Goal: Task Accomplishment & Management: Use online tool/utility

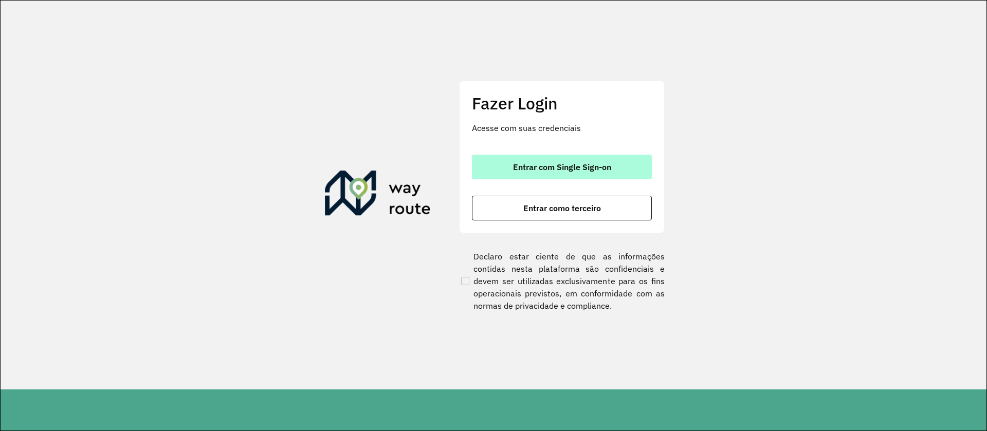
click at [552, 165] on span "Entrar com Single Sign-on" at bounding box center [562, 167] width 98 height 8
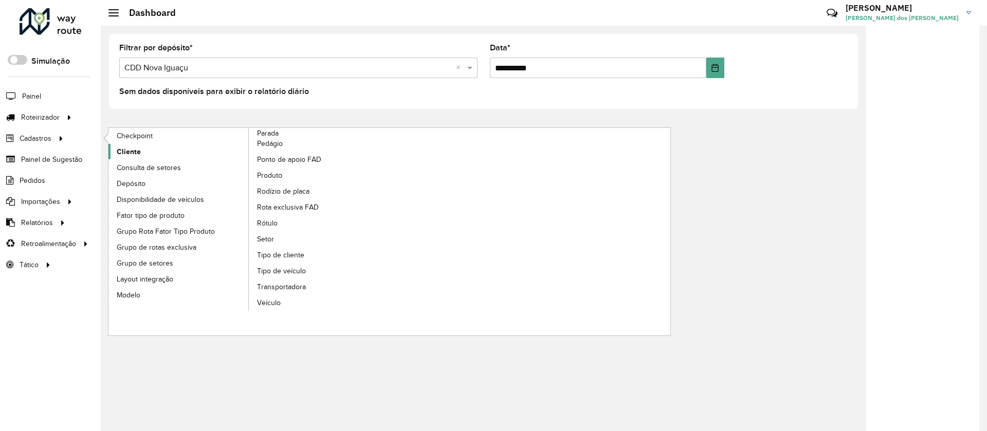
click at [125, 151] on span "Cliente" at bounding box center [129, 152] width 24 height 11
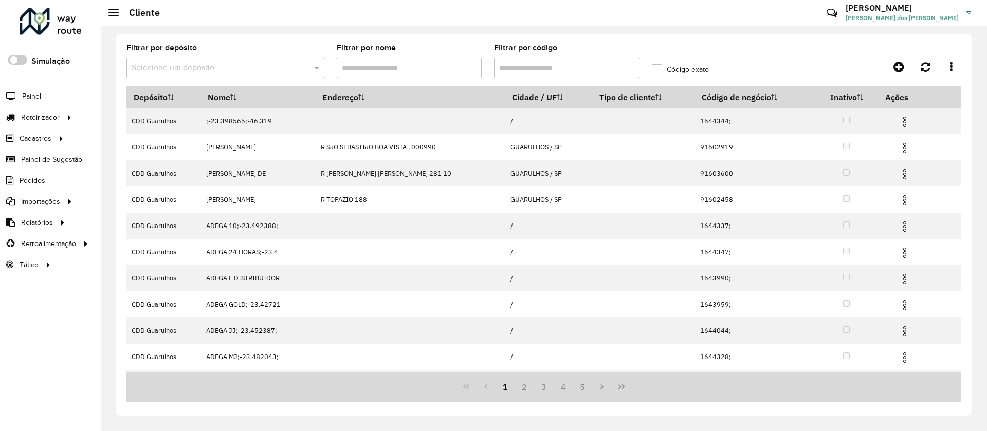
click at [228, 70] on input "text" at bounding box center [215, 68] width 167 height 12
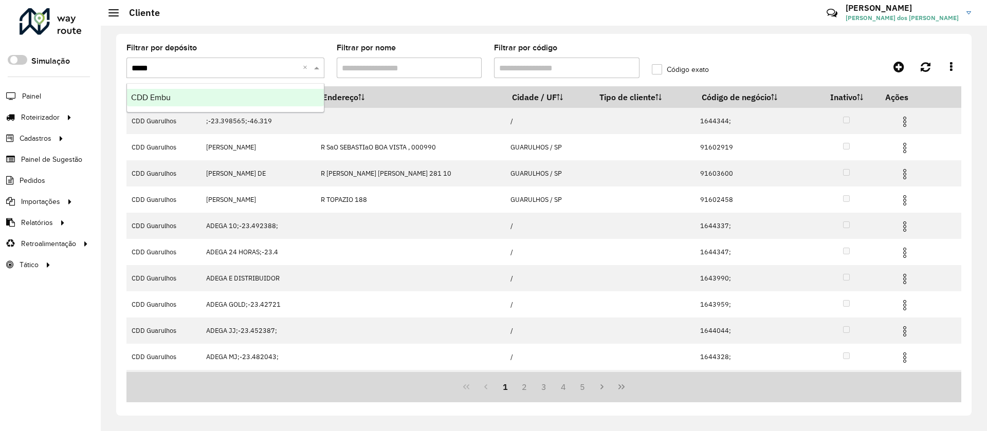
type input "******"
click at [171, 95] on span "CDD Embu" at bounding box center [151, 97] width 40 height 9
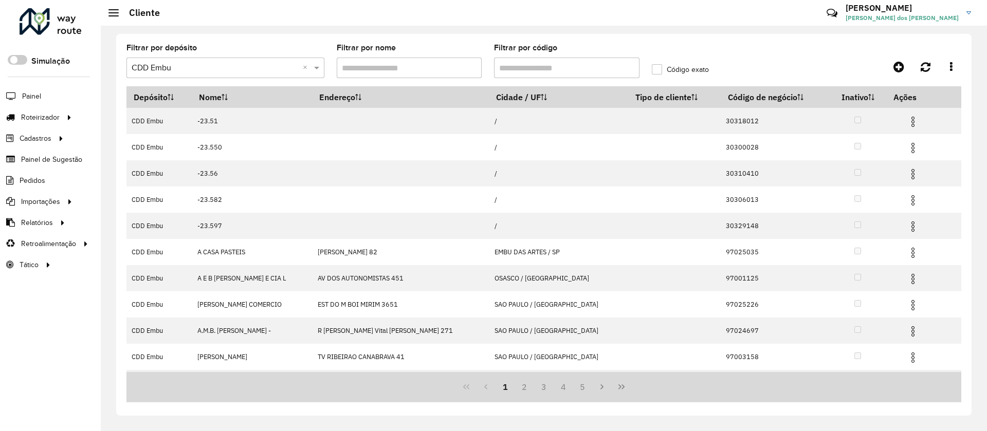
click at [522, 69] on input "Filtrar por código" at bounding box center [567, 68] width 146 height 21
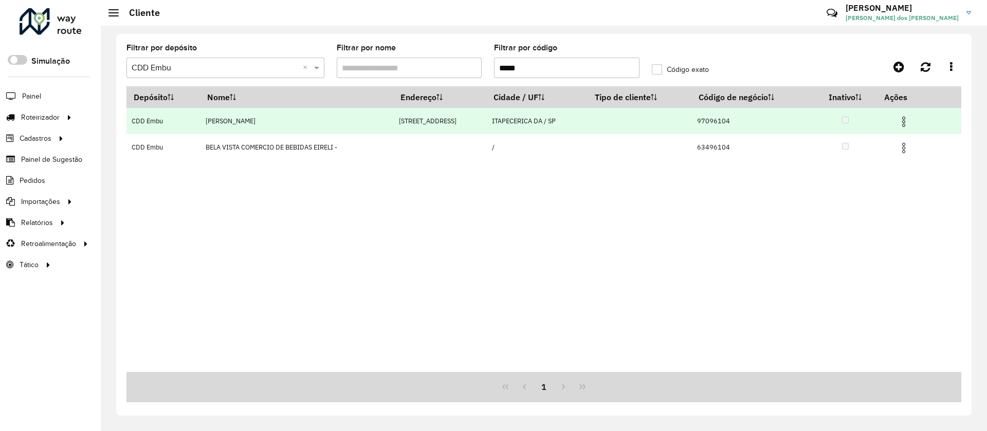
type input "*****"
click at [905, 117] on img at bounding box center [904, 122] width 12 height 12
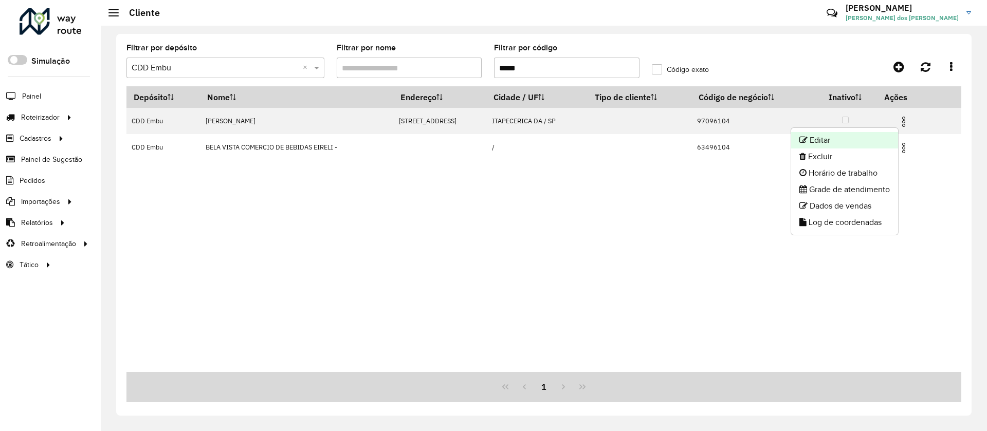
click at [818, 141] on li "Editar" at bounding box center [844, 140] width 107 height 16
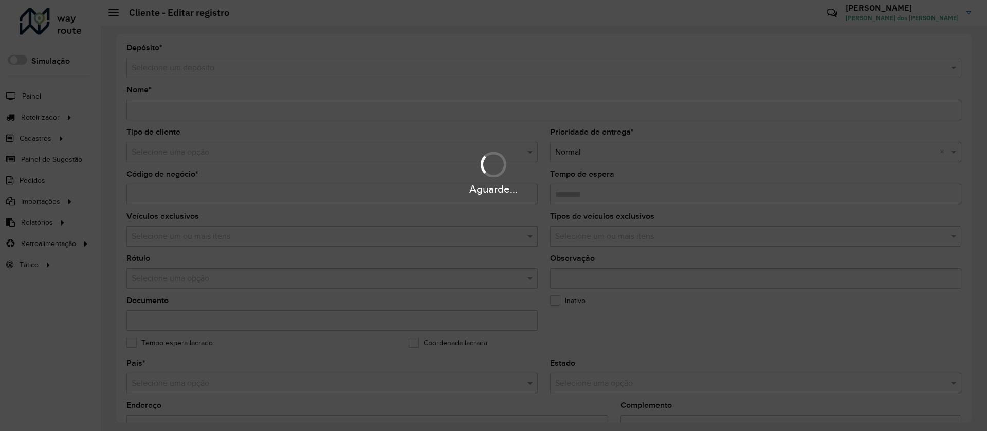
type input "**********"
type input "********"
type input "**********"
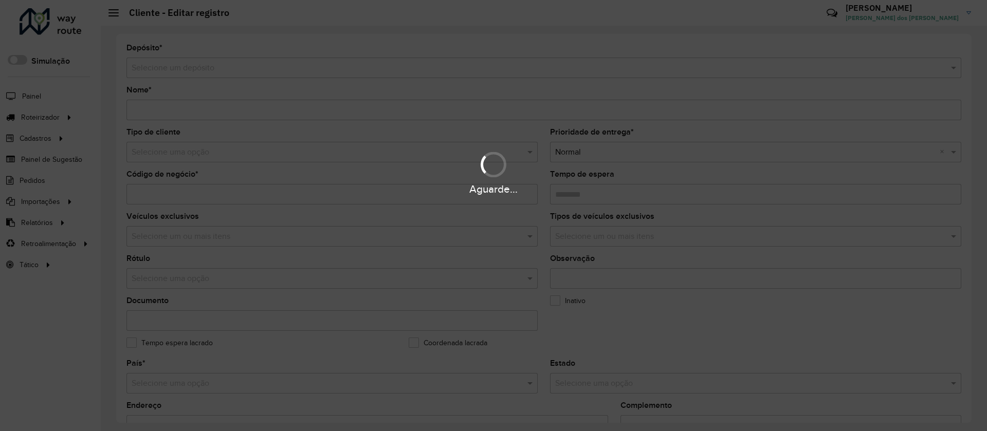
type input "**********"
type input "********"
type input "**********"
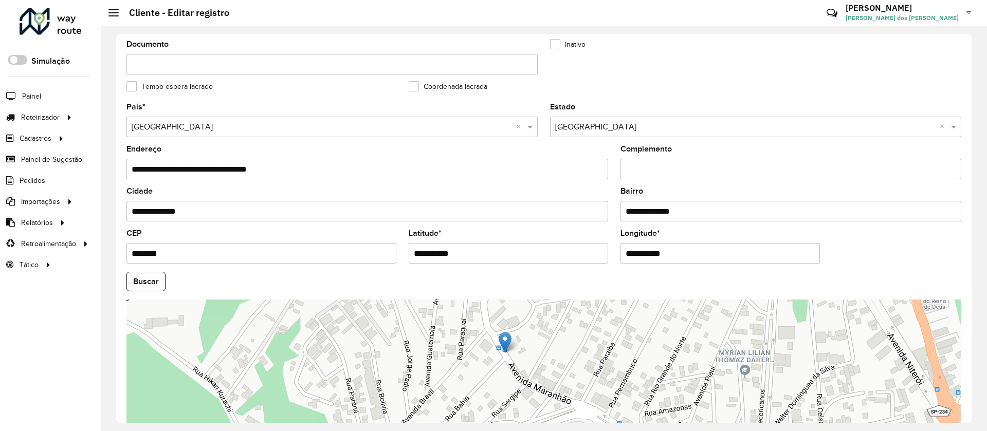
scroll to position [334, 0]
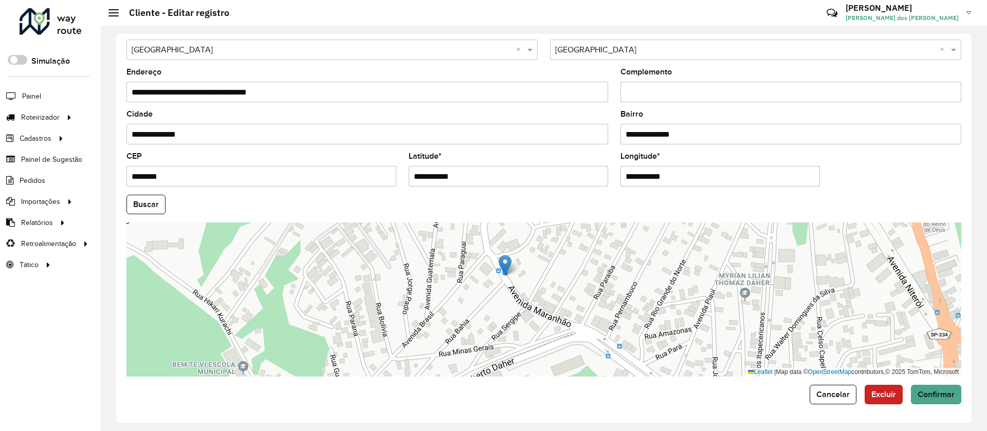
click at [220, 137] on input "**********" at bounding box center [368, 134] width 482 height 21
type input "**********"
click at [32, 118] on span "Roteirizador" at bounding box center [41, 117] width 41 height 11
click at [129, 115] on span "Entregas" at bounding box center [131, 117] width 29 height 11
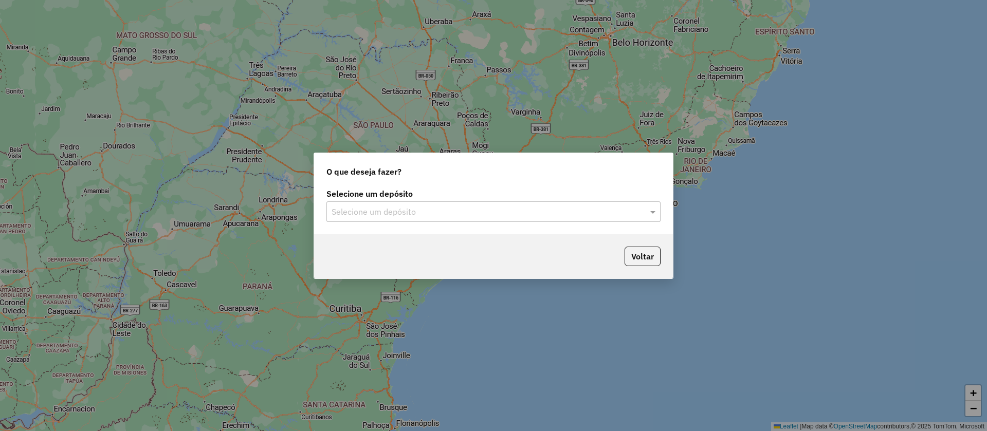
click at [443, 204] on div "Selecione um depósito" at bounding box center [494, 212] width 334 height 21
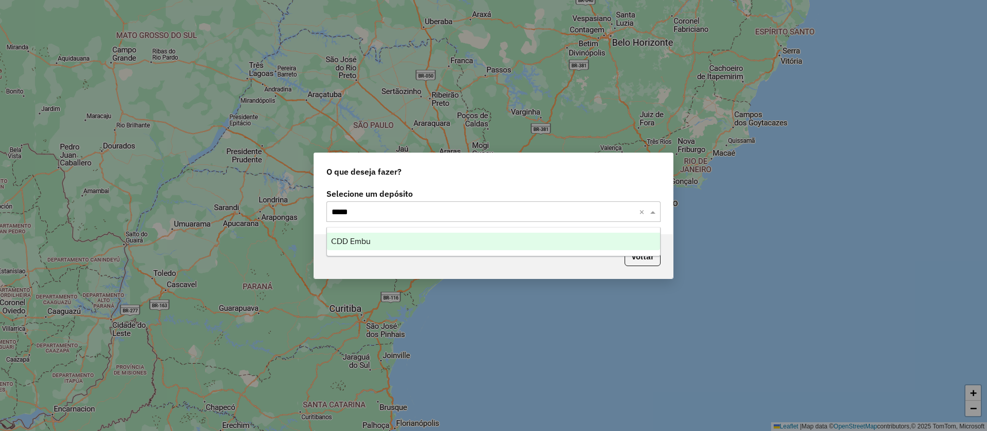
type input "******"
click at [357, 236] on div "CDD Embu" at bounding box center [493, 241] width 333 height 17
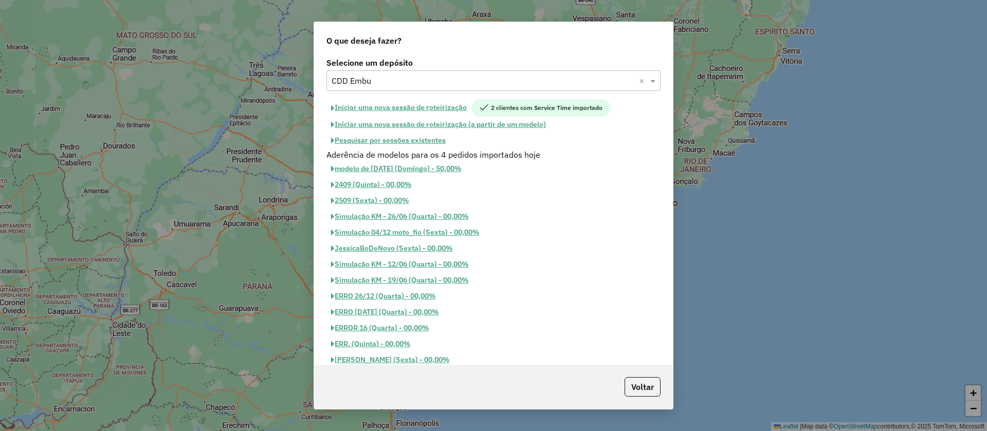
click at [385, 140] on button "Pesquisar por sessões existentes" at bounding box center [389, 141] width 124 height 16
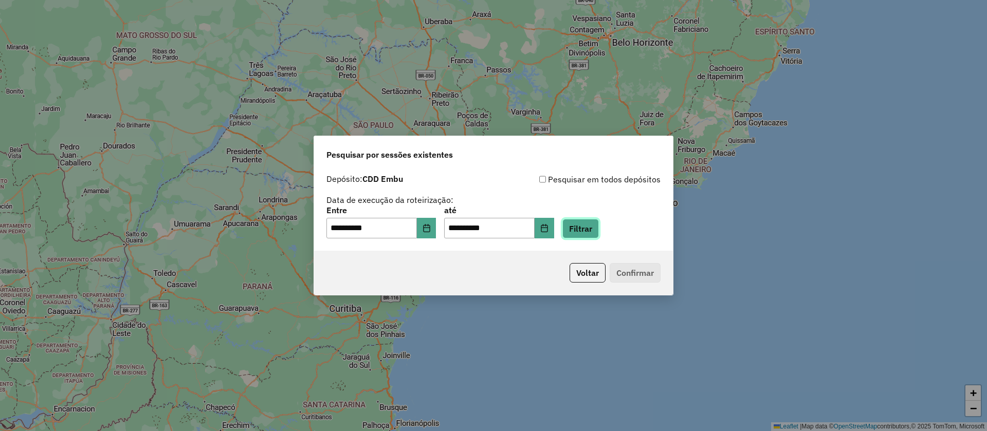
click at [598, 230] on button "Filtrar" at bounding box center [581, 229] width 37 height 20
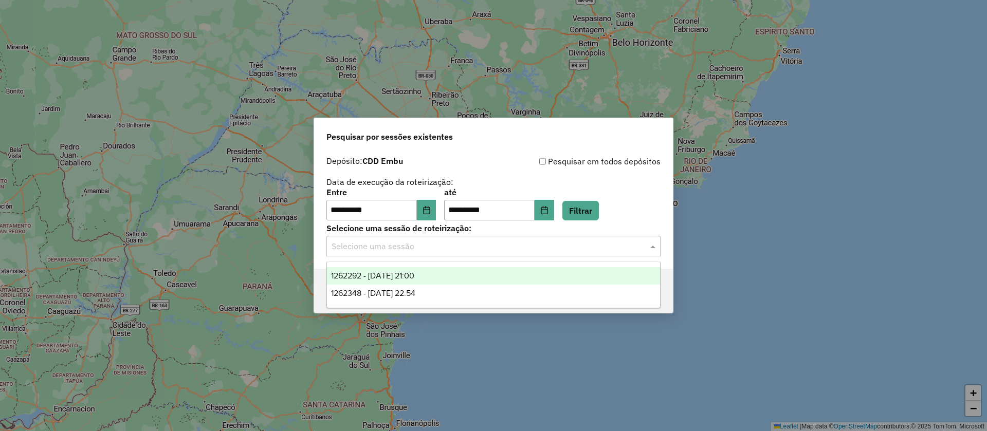
click at [407, 249] on input "text" at bounding box center [483, 247] width 303 height 12
click at [397, 276] on span "1262292 - 09/09/2025 21:00" at bounding box center [372, 276] width 83 height 9
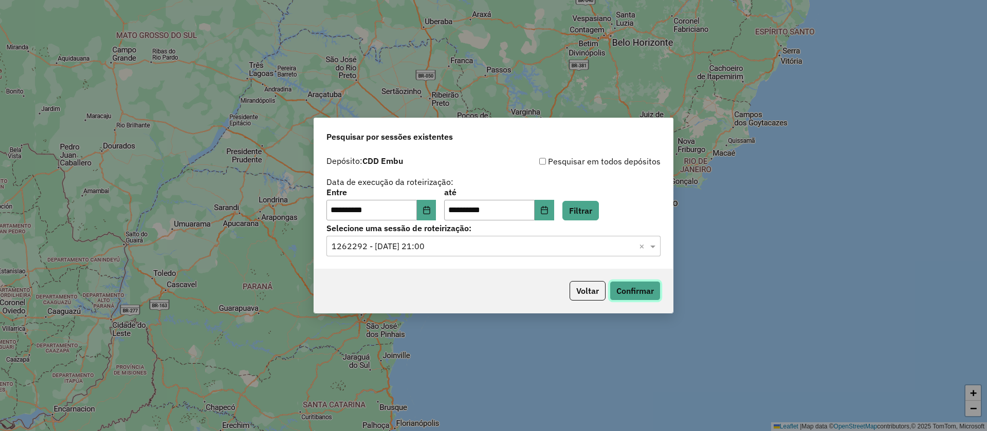
click at [641, 287] on button "Confirmar" at bounding box center [635, 291] width 51 height 20
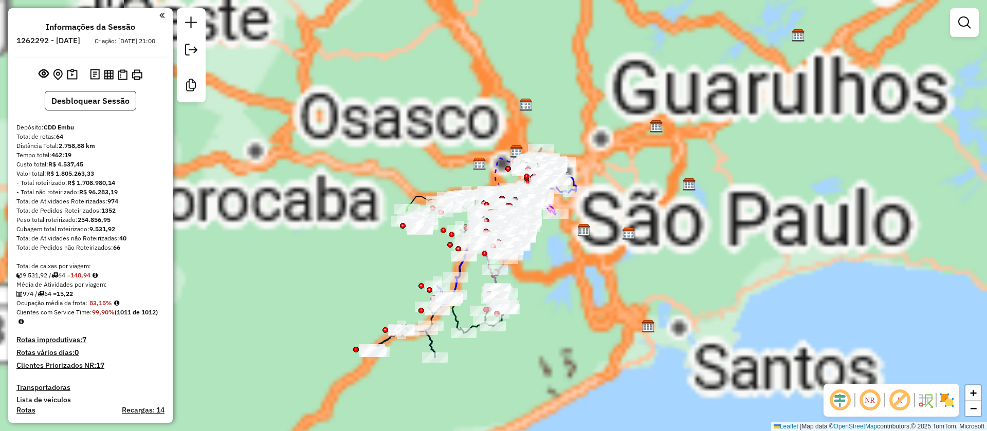
click at [596, 250] on div "Rota 24 - Placa CFZ6E56 97034209 - MARINES ANCELMO PERE Janela de atendimento G…" at bounding box center [493, 215] width 987 height 431
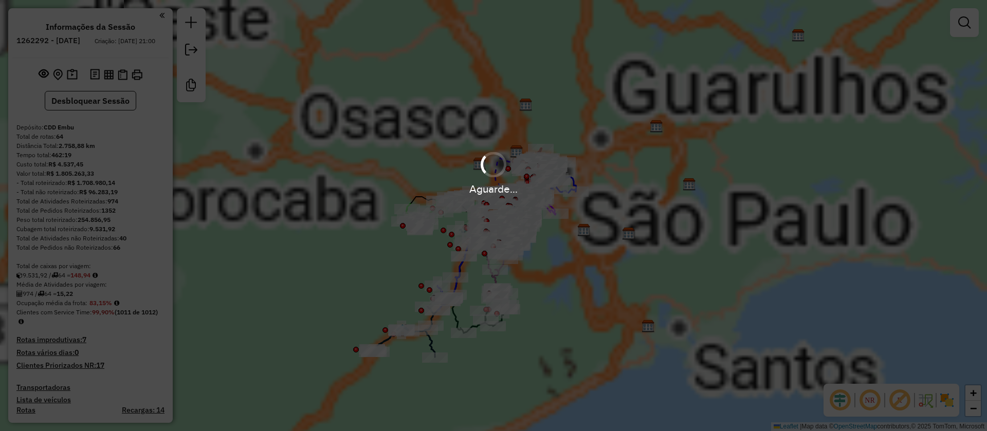
click at [902, 402] on em at bounding box center [900, 400] width 25 height 25
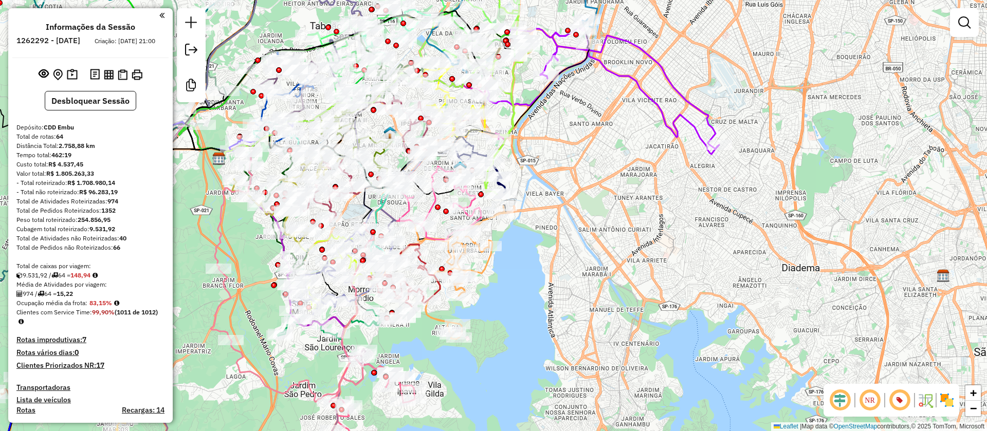
click at [644, 242] on div "Janela de atendimento Grade de atendimento Capacidade Transportadoras Veículos …" at bounding box center [493, 215] width 987 height 431
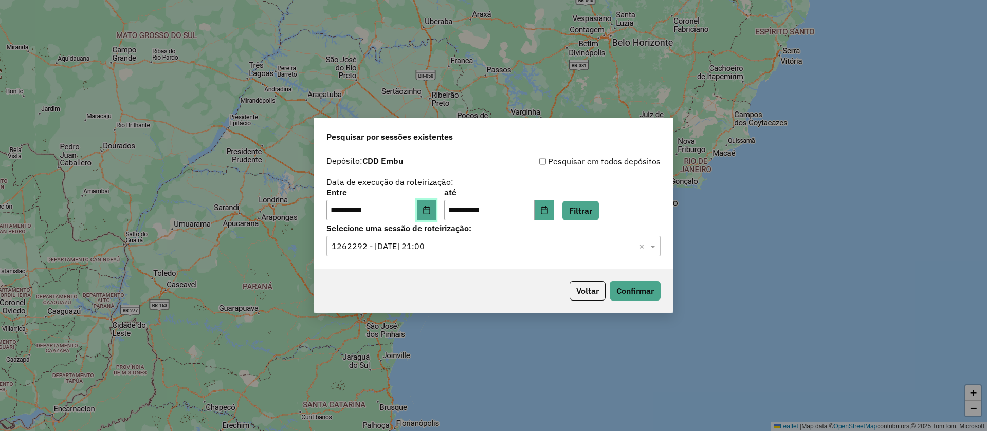
click at [430, 209] on icon "Choose Date" at bounding box center [427, 210] width 8 height 8
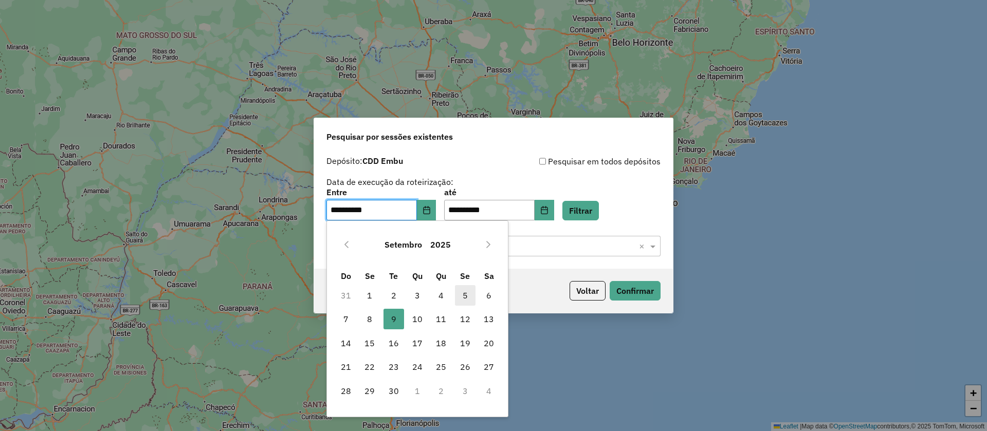
click at [463, 294] on span "5" at bounding box center [465, 295] width 21 height 21
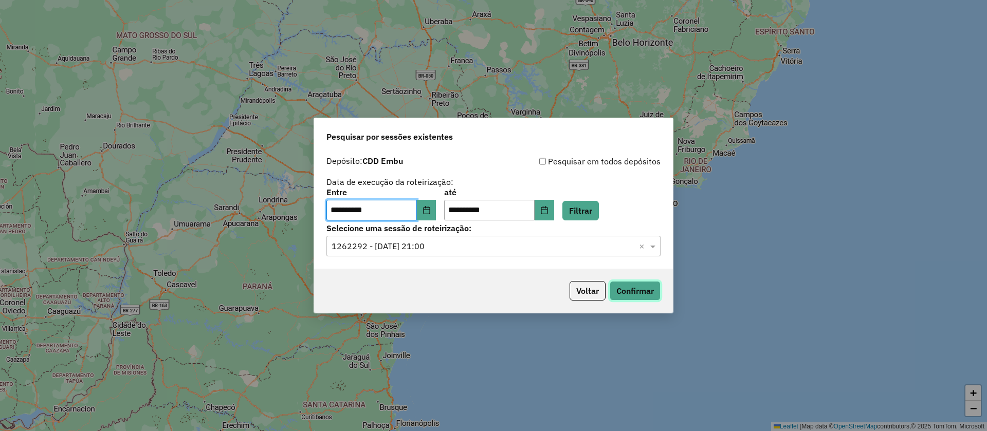
click at [624, 286] on button "Confirmar" at bounding box center [635, 291] width 51 height 20
click at [411, 241] on input "text" at bounding box center [483, 247] width 303 height 12
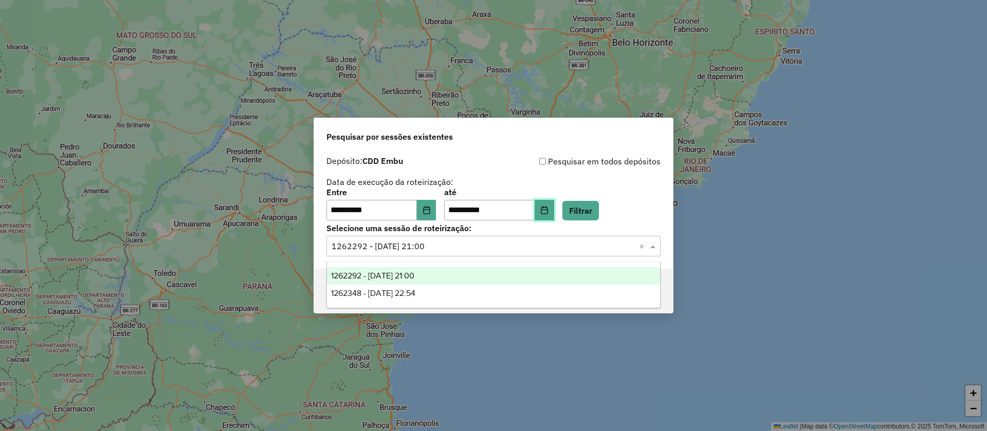
click at [549, 206] on icon "Choose Date" at bounding box center [544, 210] width 8 height 8
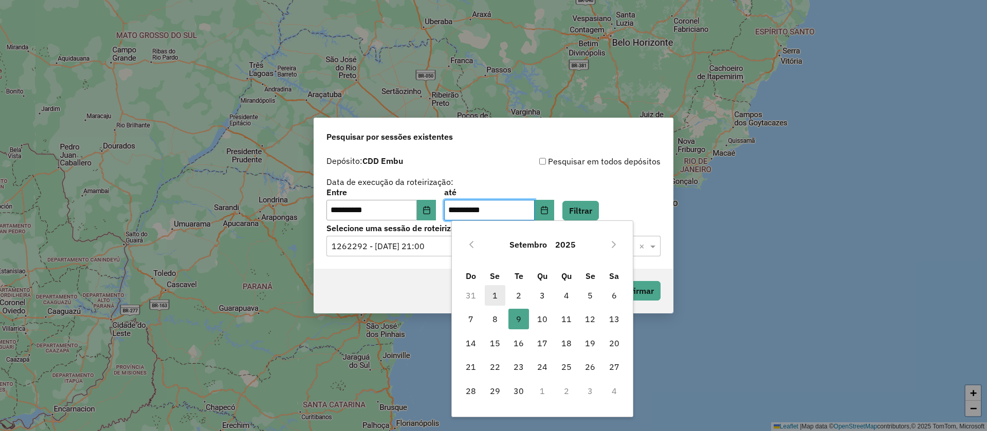
click at [495, 298] on span "1" at bounding box center [495, 295] width 21 height 21
type input "**********"
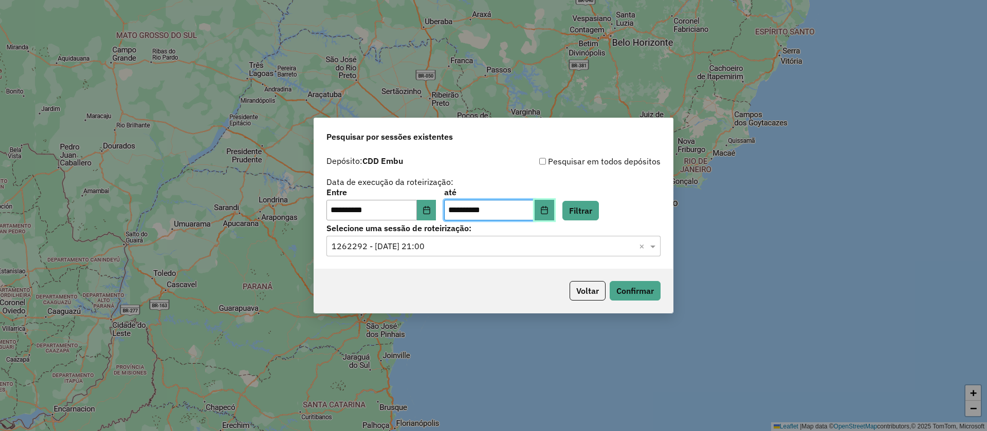
click at [549, 210] on icon "Choose Date" at bounding box center [544, 210] width 8 height 8
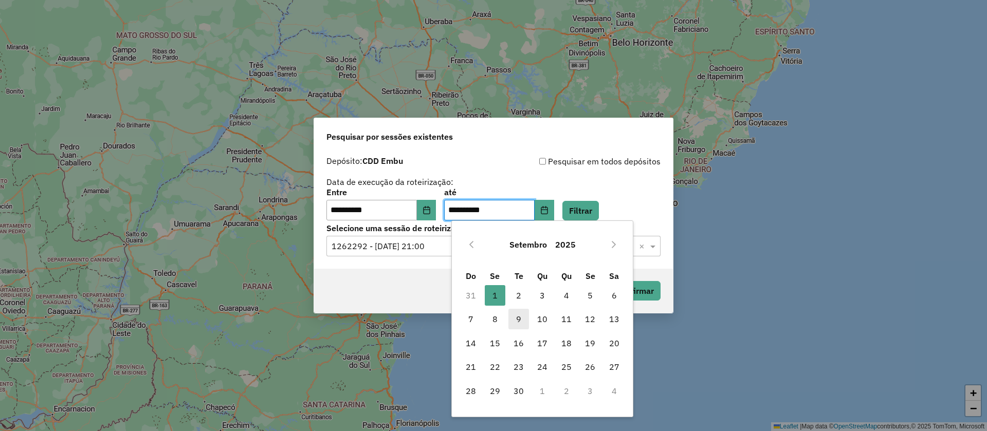
click at [515, 320] on span "9" at bounding box center [519, 319] width 21 height 21
type input "**********"
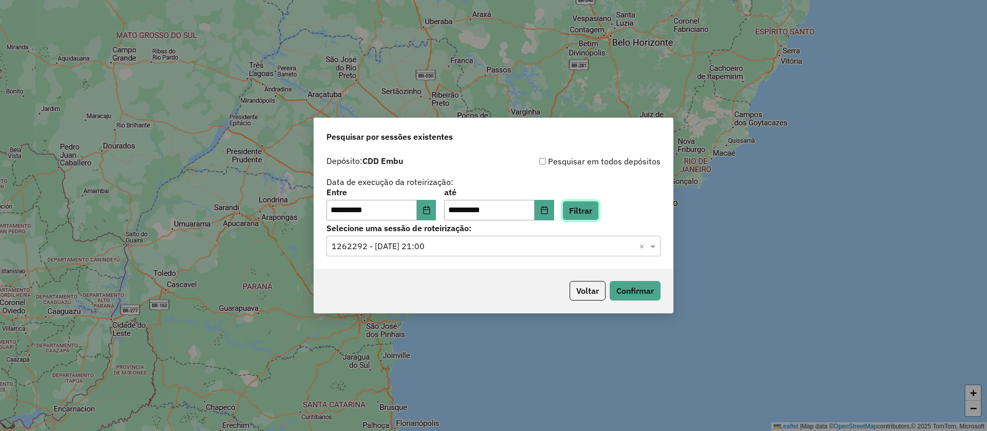
click at [599, 209] on button "Filtrar" at bounding box center [581, 211] width 37 height 20
click at [377, 241] on input "text" at bounding box center [483, 247] width 303 height 12
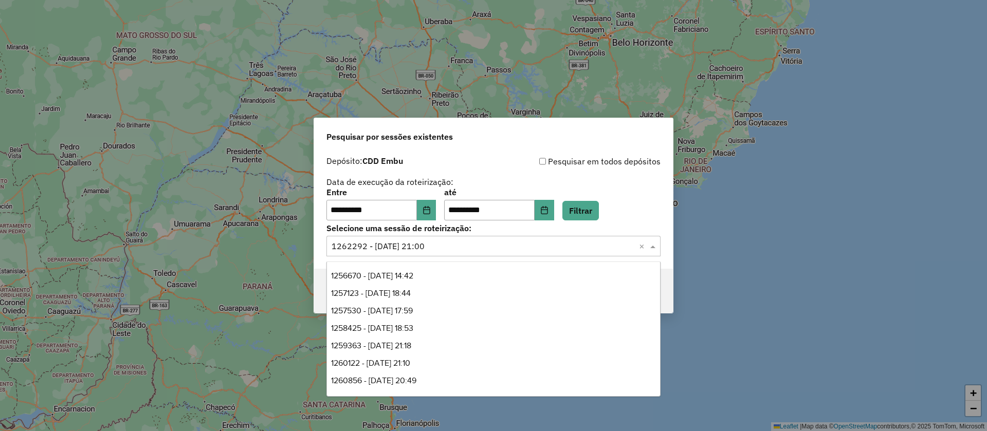
scroll to position [51, 0]
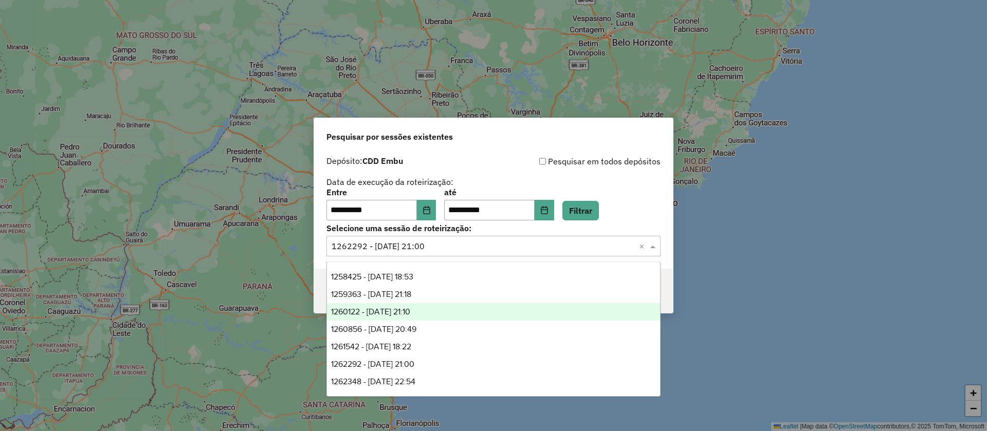
click at [395, 310] on span "1260122 - 05/09/2025 21:10" at bounding box center [370, 312] width 79 height 9
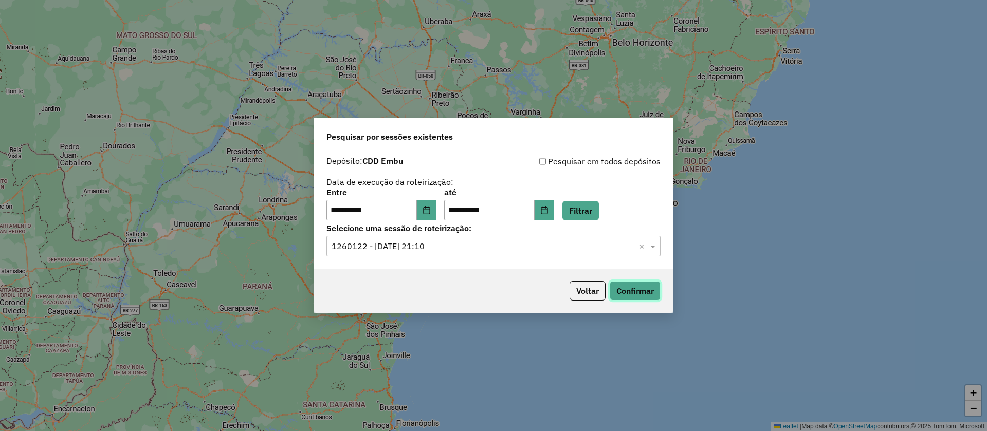
click at [634, 285] on button "Confirmar" at bounding box center [635, 291] width 51 height 20
click at [404, 242] on input "text" at bounding box center [483, 247] width 303 height 12
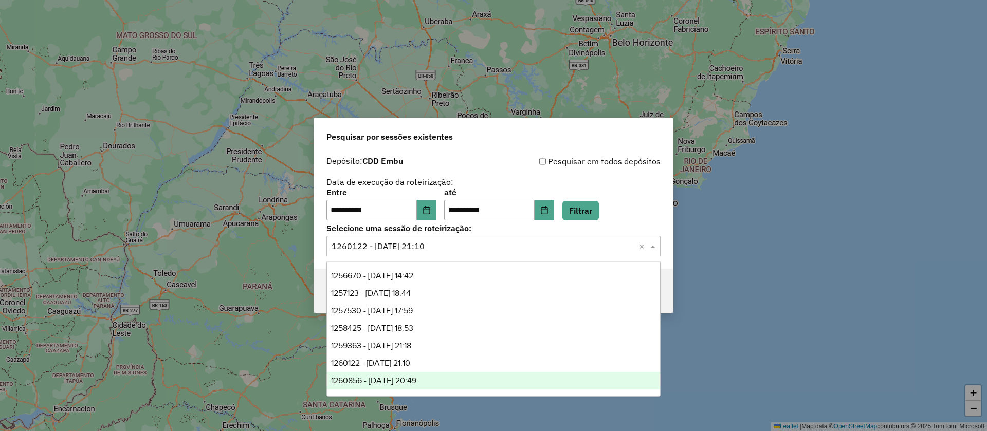
click at [391, 378] on span "1260856 - 06/09/2025 20:49" at bounding box center [373, 380] width 85 height 9
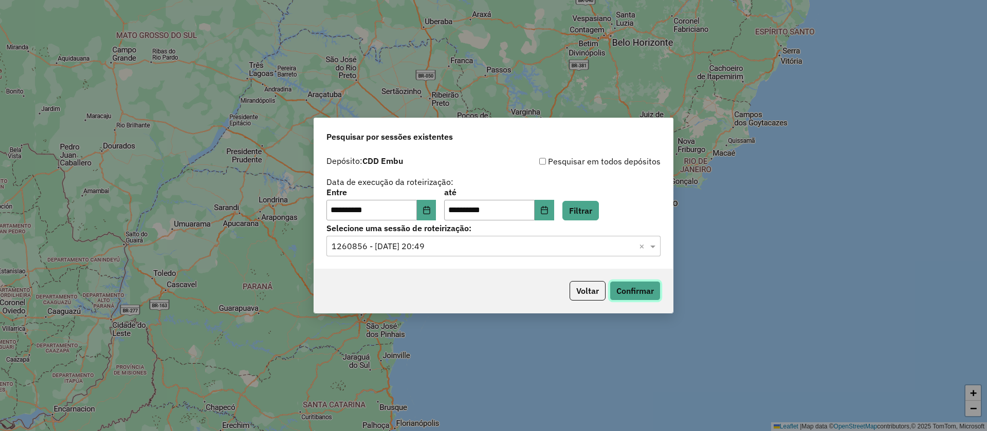
click at [632, 287] on button "Confirmar" at bounding box center [635, 291] width 51 height 20
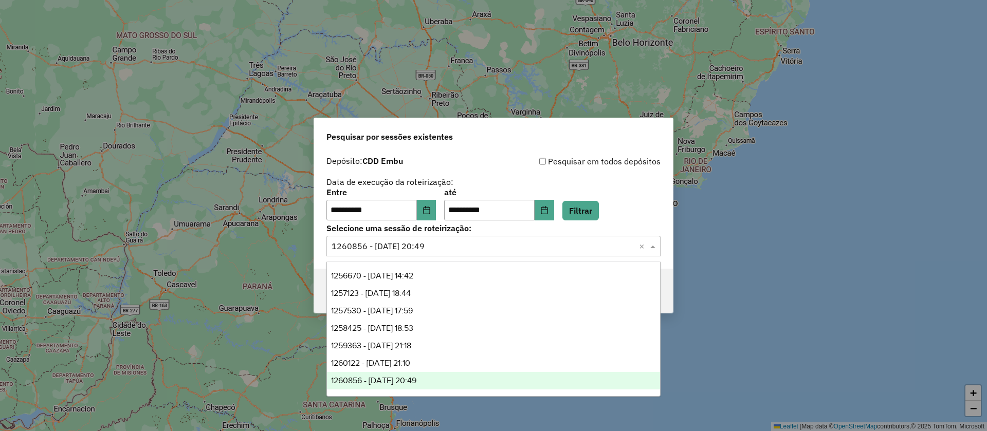
click at [422, 245] on input "text" at bounding box center [483, 247] width 303 height 12
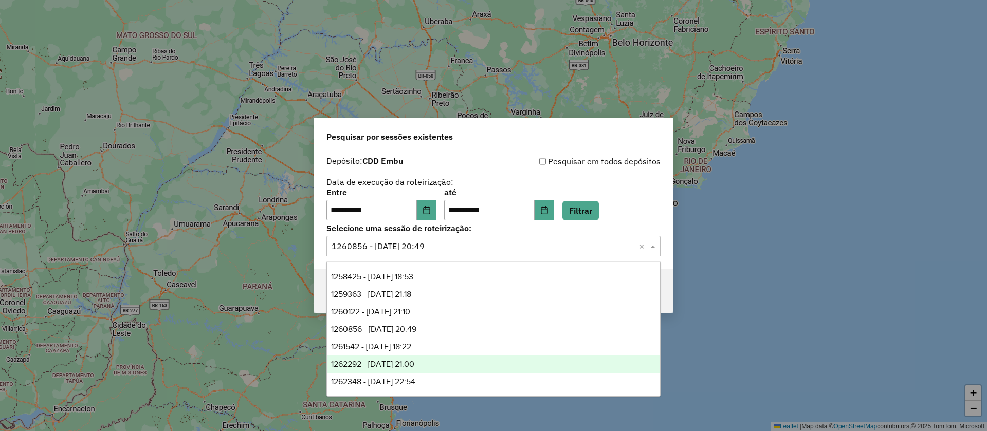
click at [393, 363] on span "1262292 - 09/09/2025 21:00" at bounding box center [372, 364] width 83 height 9
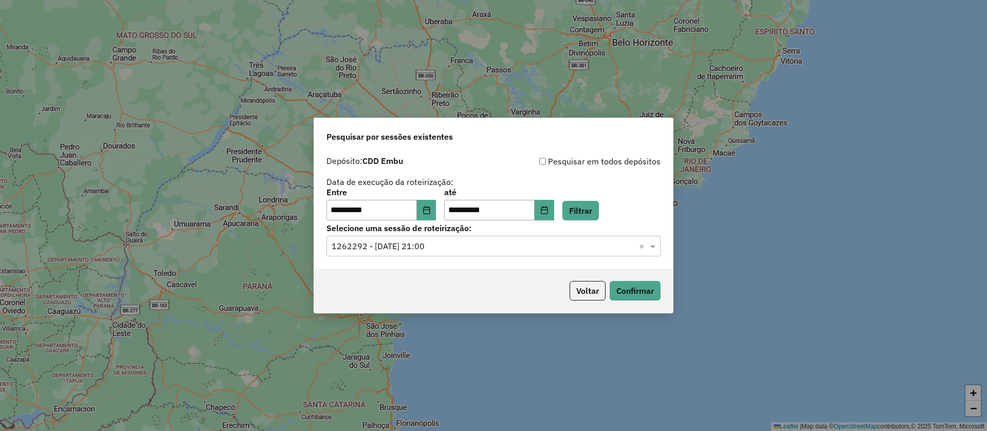
click at [635, 274] on div "Voltar Confirmar" at bounding box center [493, 291] width 359 height 44
click at [634, 288] on button "Confirmar" at bounding box center [635, 291] width 51 height 20
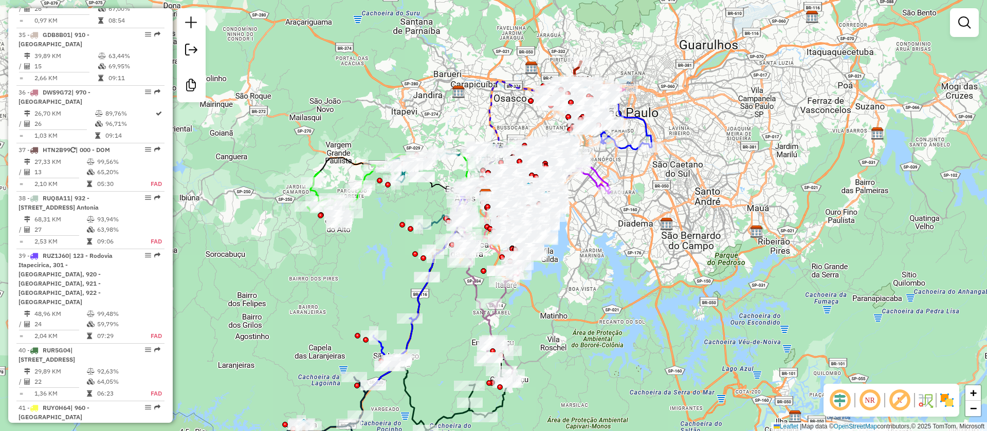
scroll to position [2135, 0]
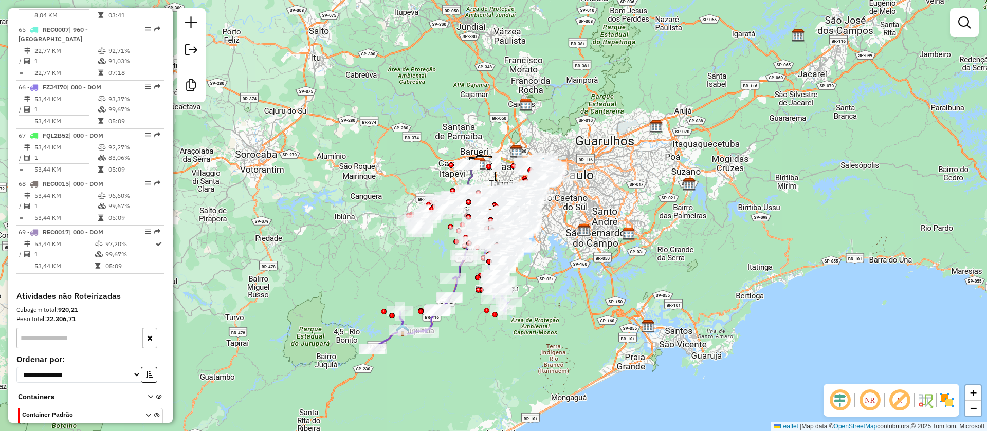
scroll to position [4243, 0]
click at [601, 319] on div "Janela de atendimento Grade de atendimento Capacidade Transportadoras Veículos …" at bounding box center [493, 215] width 987 height 431
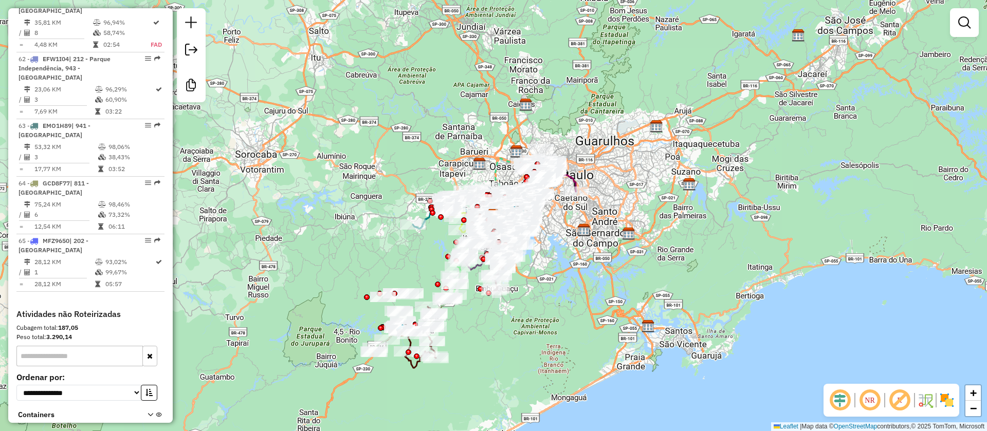
scroll to position [4041, 0]
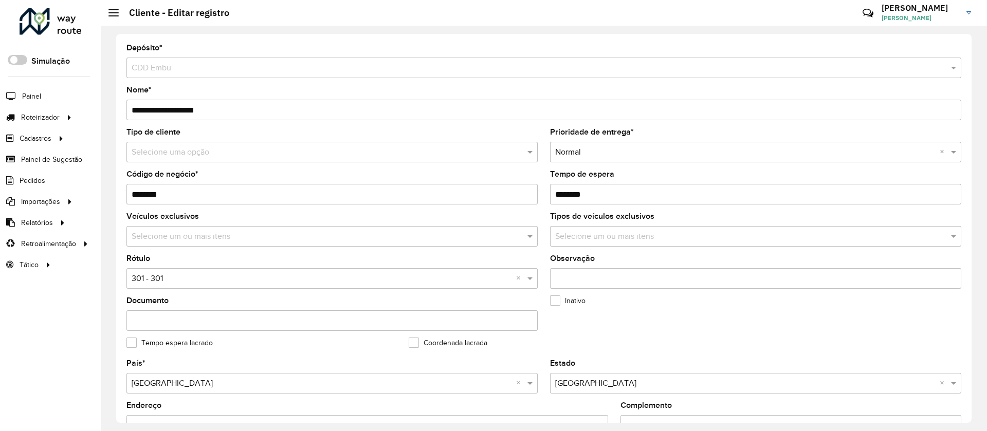
scroll to position [334, 0]
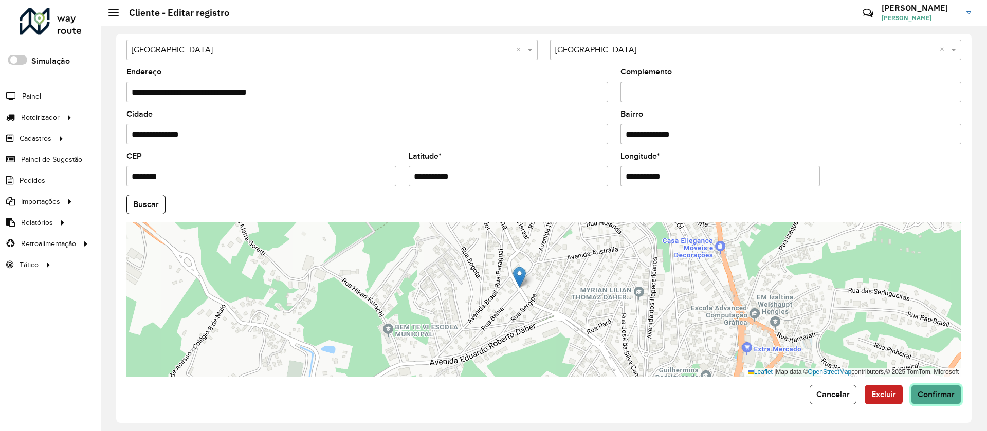
click at [934, 389] on button "Confirmar" at bounding box center [936, 395] width 50 height 20
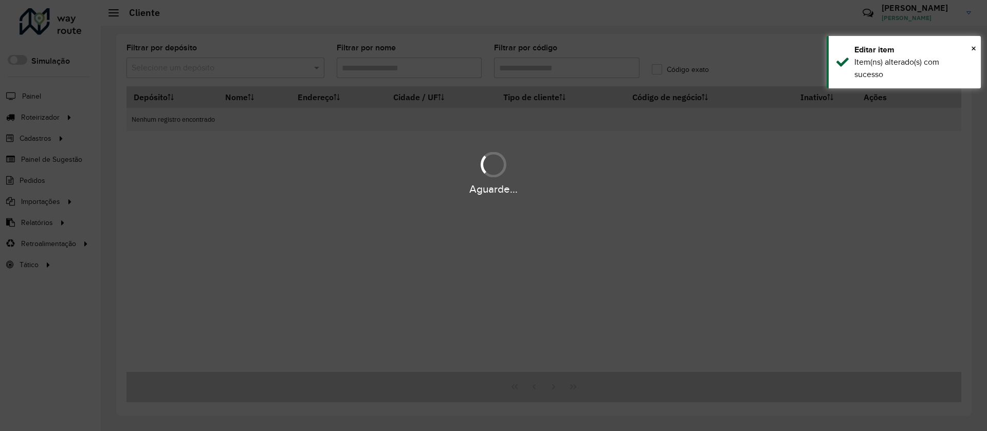
type input "*****"
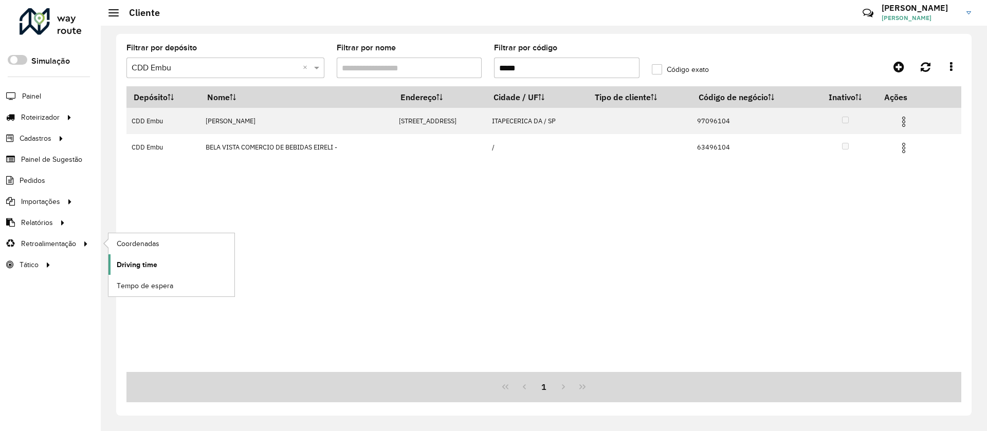
click at [135, 266] on span "Driving time" at bounding box center [137, 265] width 41 height 11
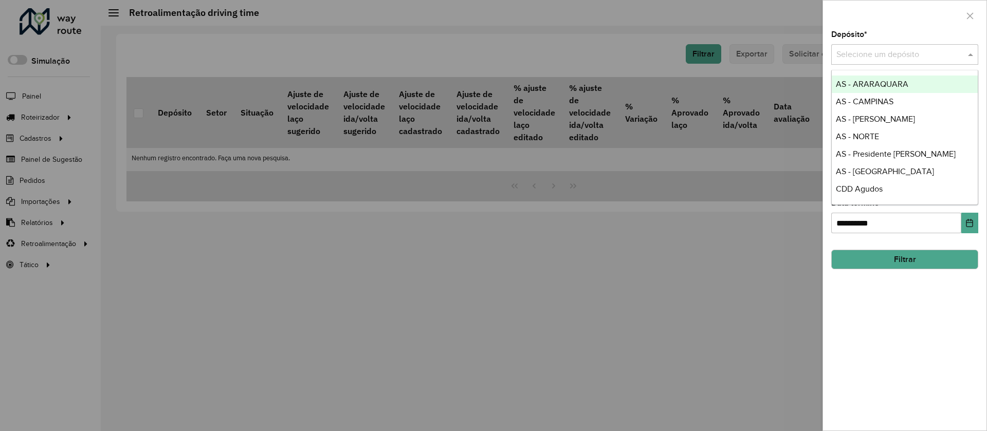
click at [866, 57] on input "text" at bounding box center [895, 55] width 116 height 12
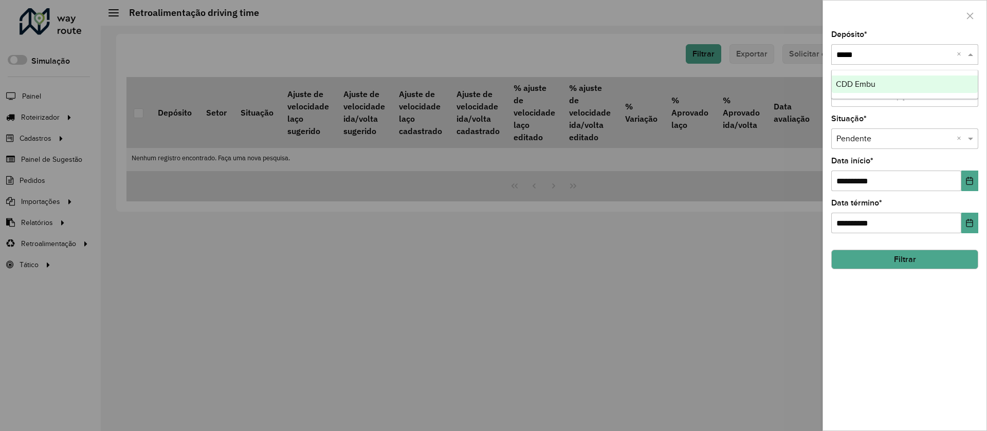
type input "******"
click at [873, 78] on div "CDD Embu" at bounding box center [905, 84] width 146 height 17
click at [976, 177] on button "Choose Date" at bounding box center [970, 181] width 17 height 21
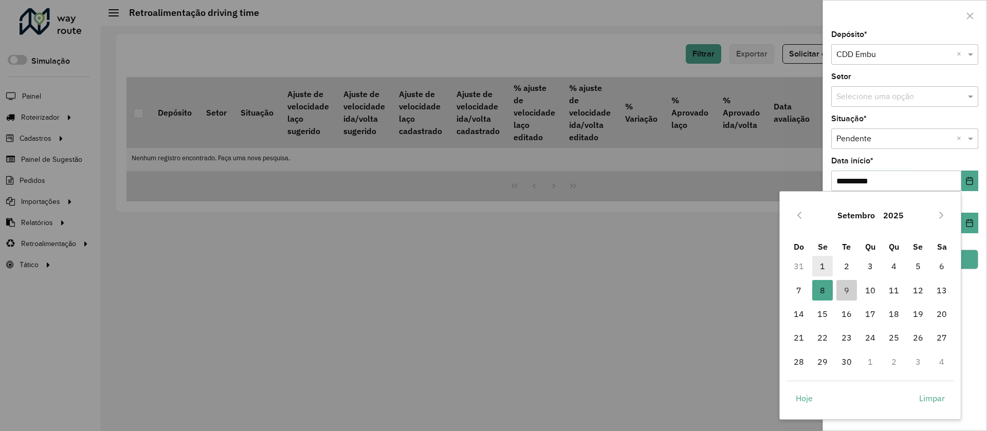
click at [825, 269] on span "1" at bounding box center [823, 266] width 21 height 21
type input "**********"
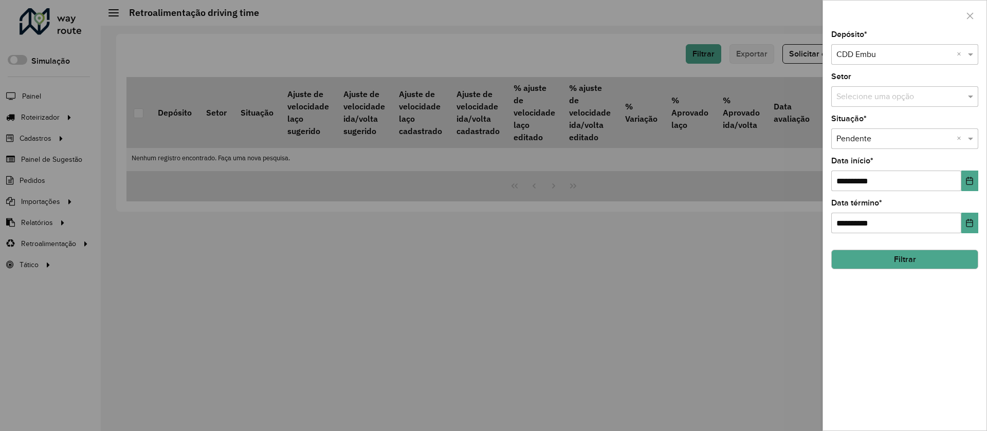
click at [911, 258] on button "Filtrar" at bounding box center [905, 260] width 147 height 20
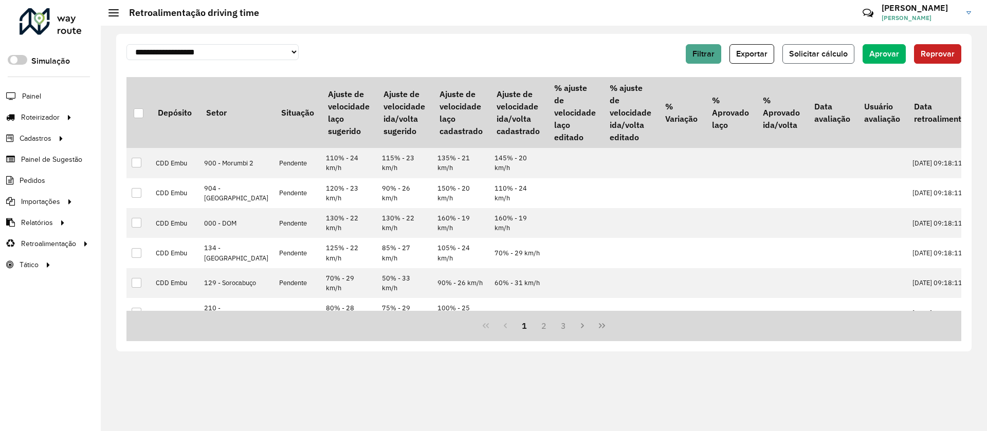
click at [816, 54] on span "Solicitar cálculo" at bounding box center [818, 53] width 59 height 9
click at [712, 50] on span "Filtrar" at bounding box center [704, 53] width 22 height 9
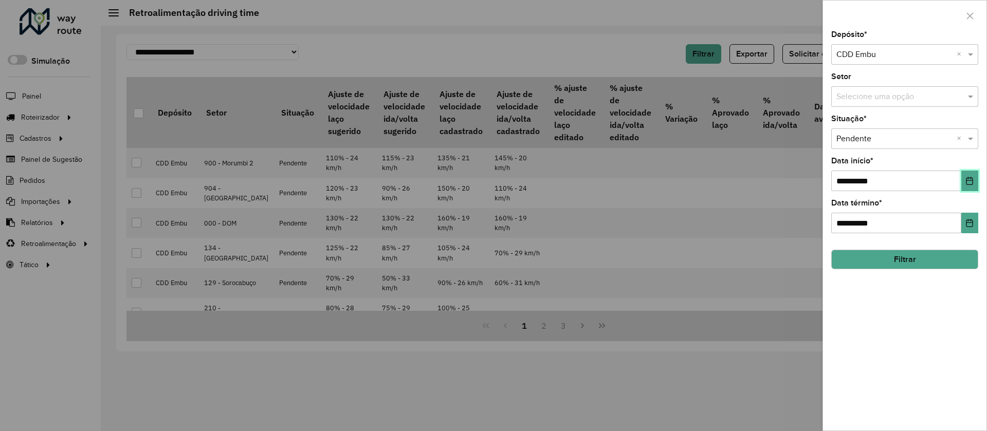
click at [970, 179] on icon "Choose Date" at bounding box center [970, 181] width 8 height 8
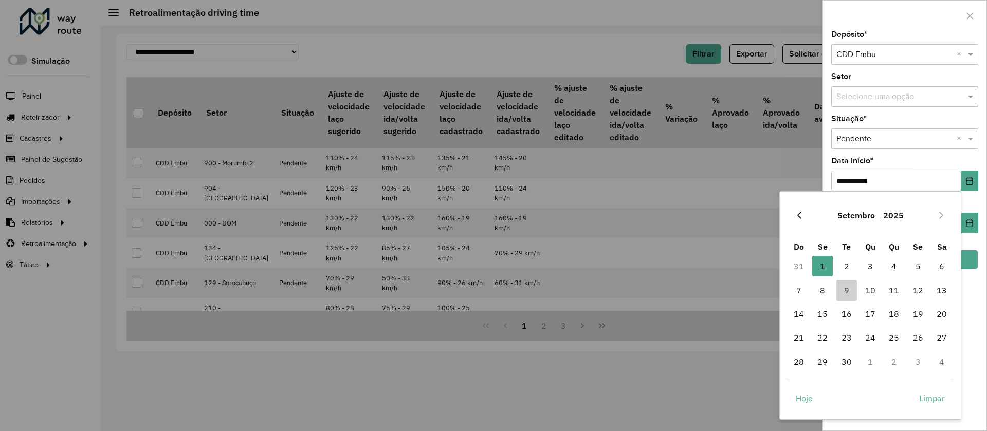
click at [799, 211] on icon "Previous Month" at bounding box center [800, 215] width 8 height 8
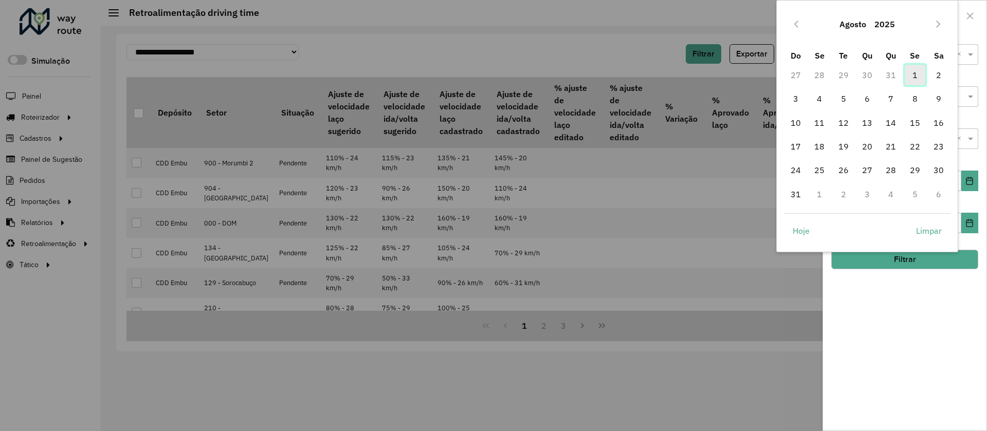
click at [915, 74] on span "1" at bounding box center [915, 75] width 21 height 21
type input "**********"
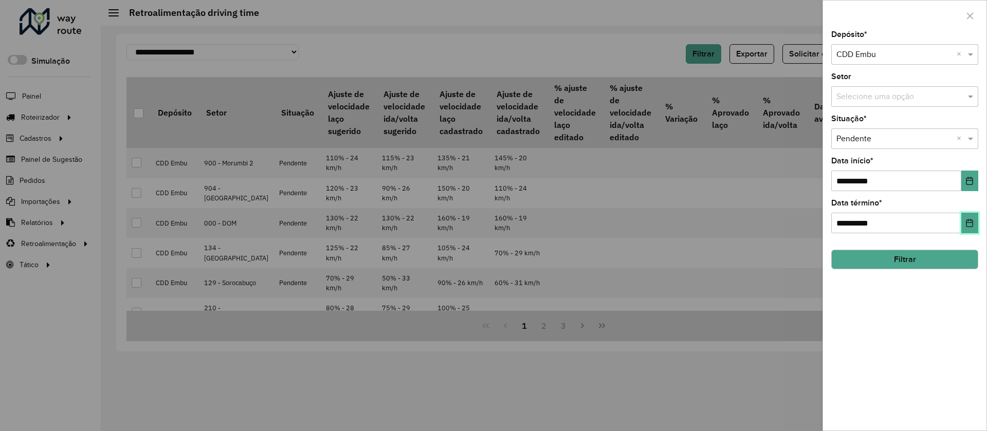
click at [970, 223] on icon "Choose Date" at bounding box center [970, 223] width 8 height 8
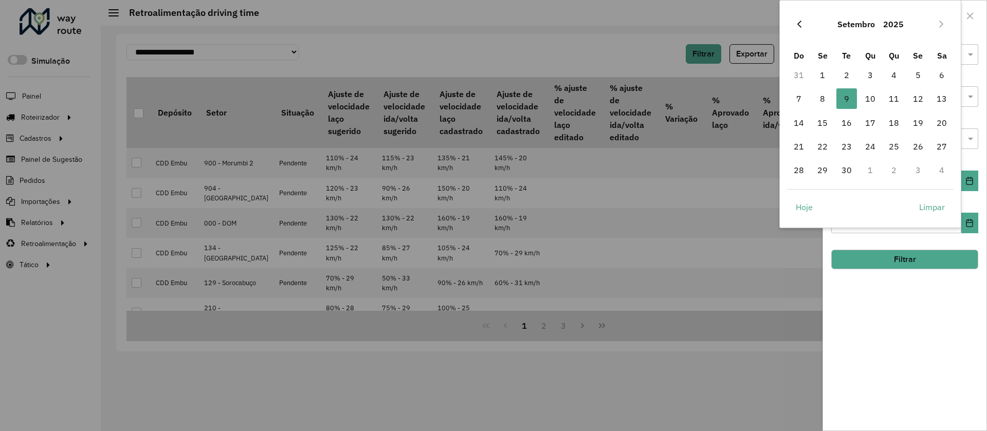
click at [795, 23] on button "Previous Month" at bounding box center [799, 24] width 16 height 16
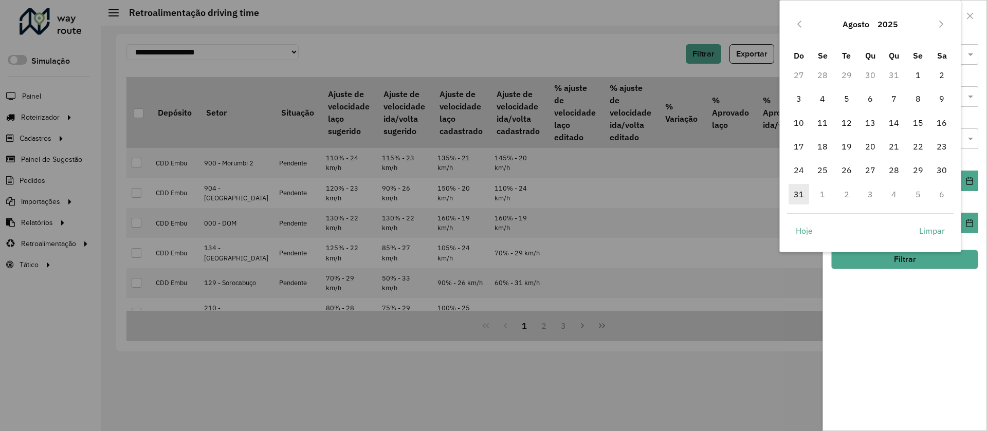
click at [806, 190] on span "31" at bounding box center [799, 194] width 21 height 21
type input "**********"
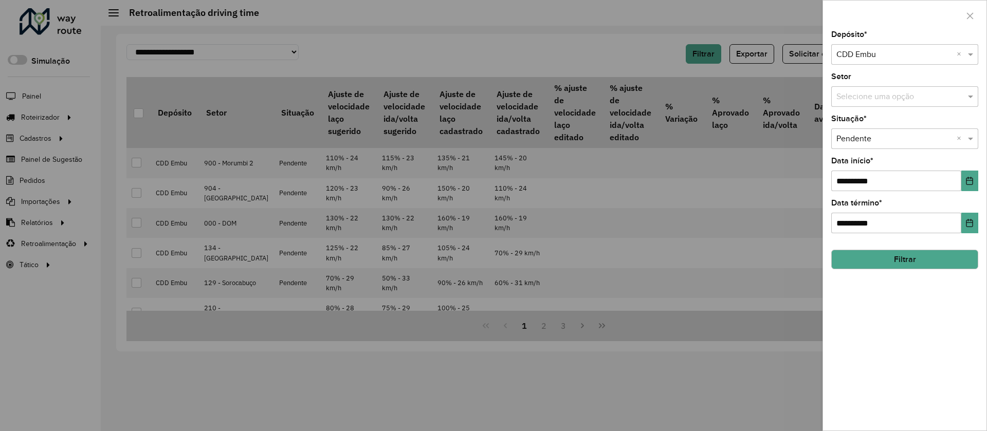
click at [905, 258] on button "Filtrar" at bounding box center [905, 260] width 147 height 20
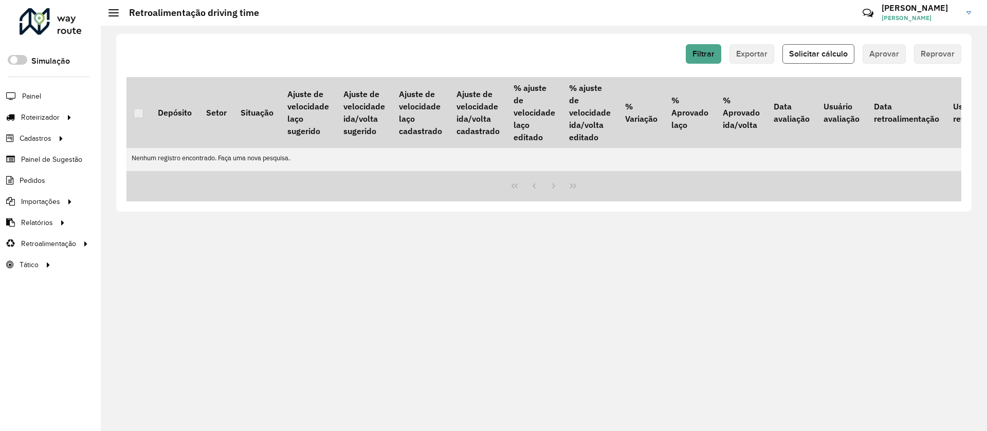
click at [814, 49] on span "Solicitar cálculo" at bounding box center [818, 53] width 59 height 9
click at [708, 51] on span "Filtrar" at bounding box center [704, 53] width 22 height 9
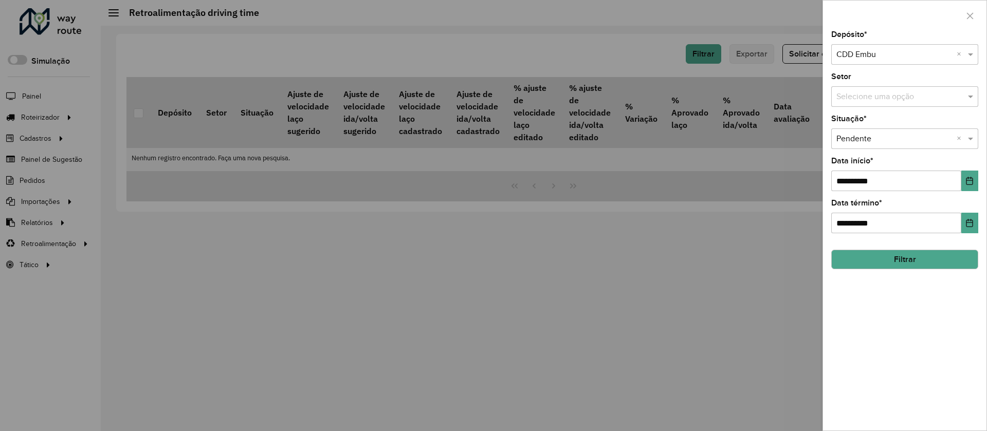
click at [867, 56] on input "text" at bounding box center [895, 55] width 116 height 12
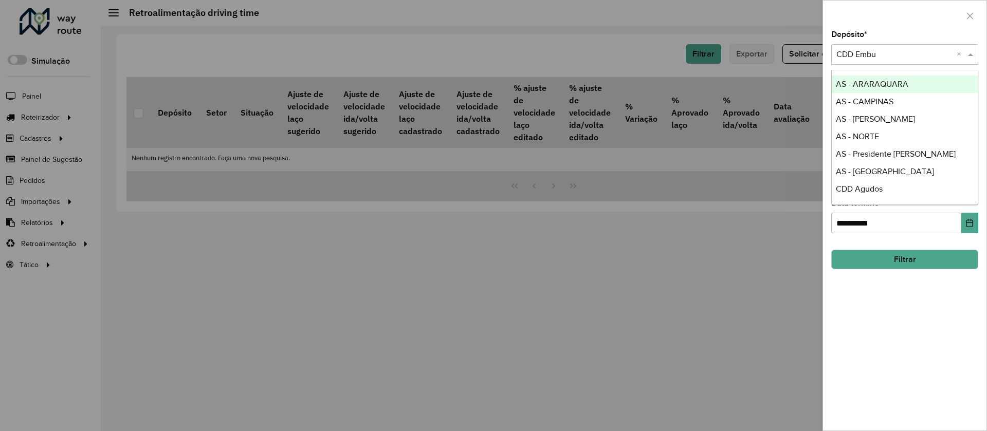
click at [486, 277] on div at bounding box center [493, 215] width 987 height 431
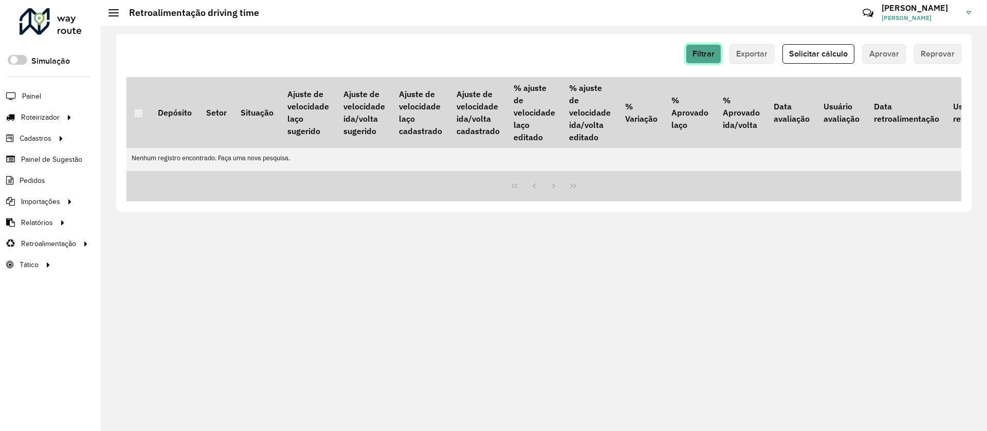
click at [714, 50] on span "Filtrar" at bounding box center [704, 53] width 22 height 9
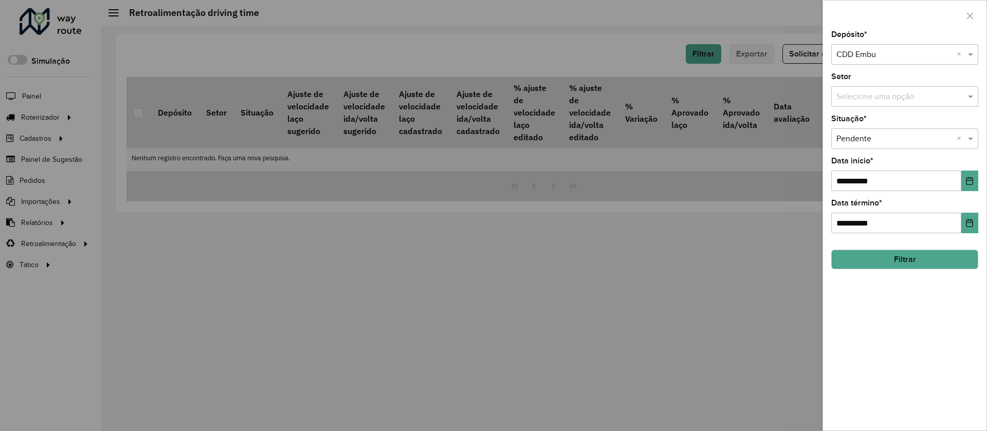
click at [444, 279] on div at bounding box center [493, 215] width 987 height 431
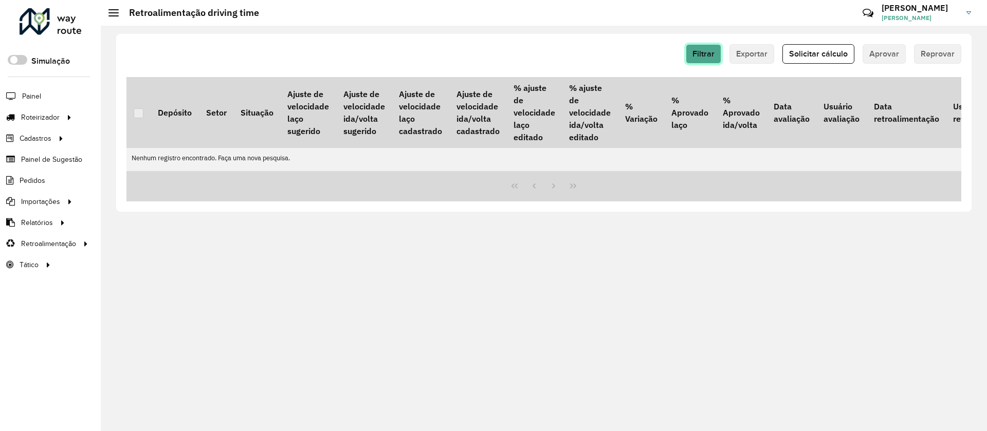
click at [700, 58] on button "Filtrar" at bounding box center [703, 54] width 35 height 20
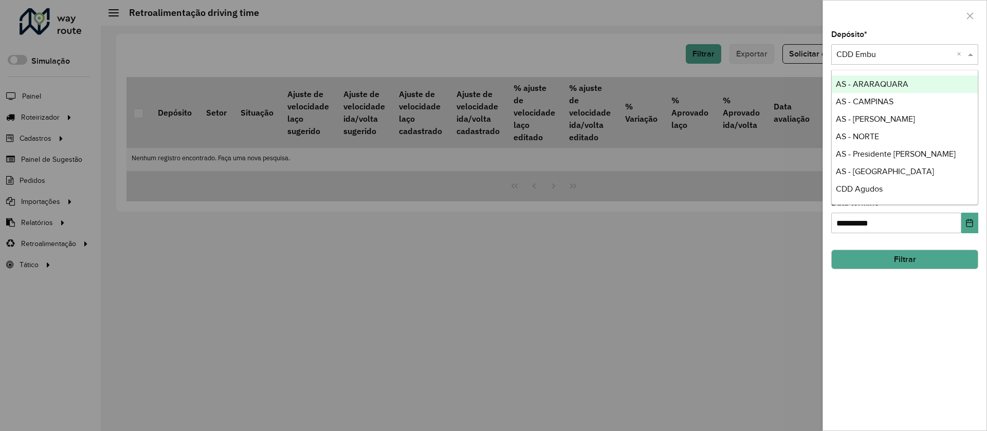
click at [876, 54] on input "text" at bounding box center [895, 55] width 116 height 12
click at [876, 54] on input "*****" at bounding box center [895, 55] width 116 height 12
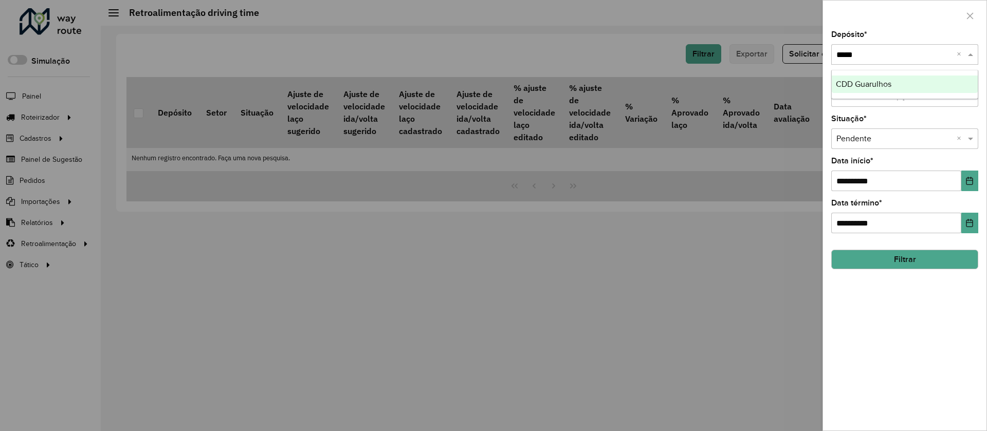
type input "******"
click at [870, 92] on div "CDD Guarulhos" at bounding box center [905, 84] width 146 height 17
click at [903, 258] on button "Filtrar" at bounding box center [905, 260] width 147 height 20
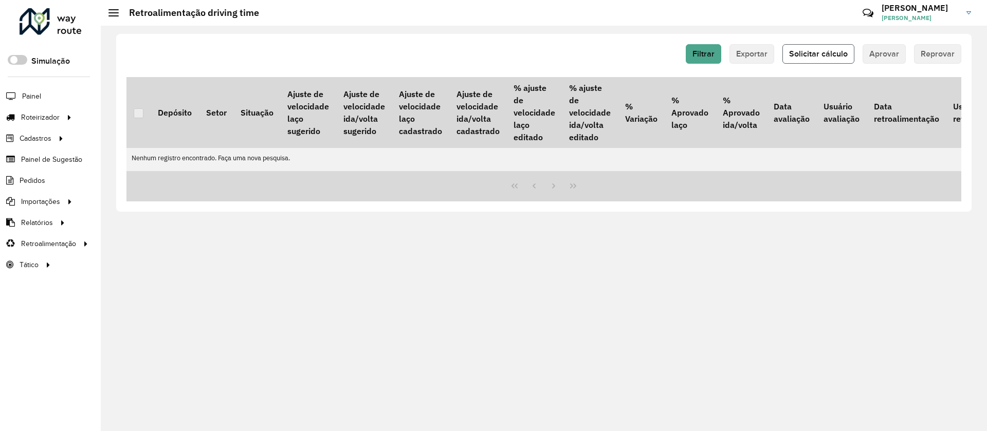
click at [819, 51] on span "Solicitar cálculo" at bounding box center [818, 53] width 59 height 9
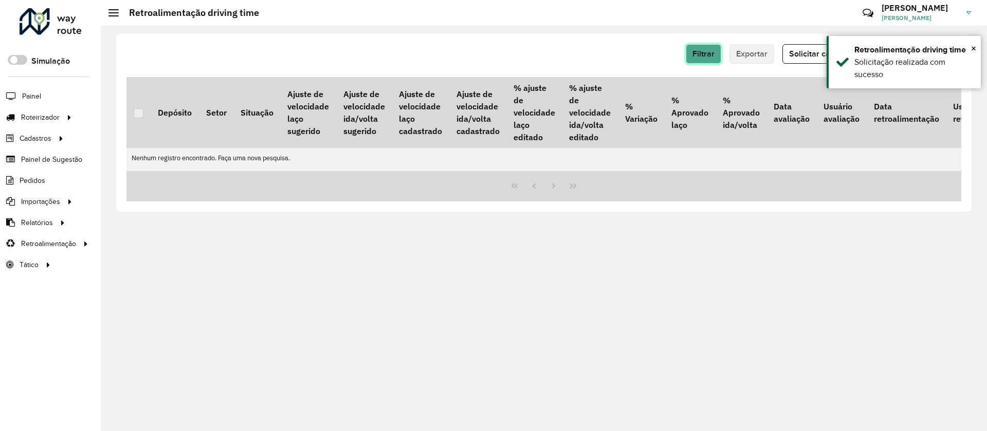
click at [702, 57] on span "Filtrar" at bounding box center [704, 53] width 22 height 9
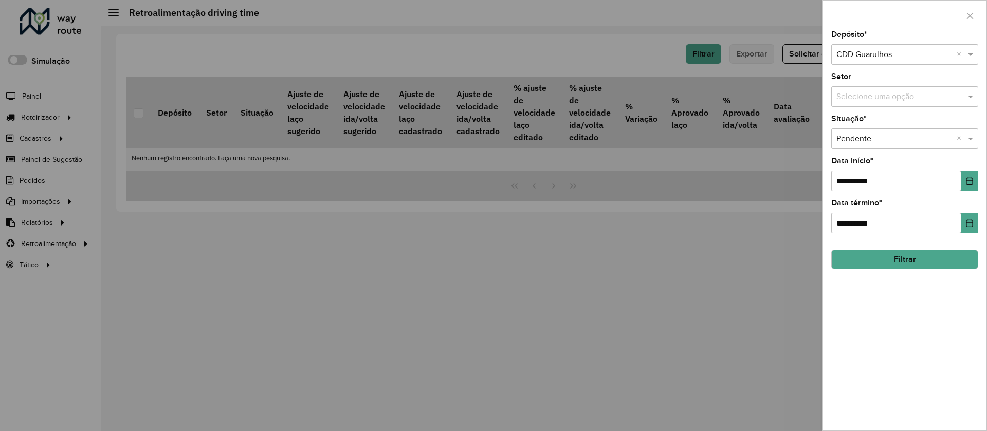
click at [904, 257] on button "Filtrar" at bounding box center [905, 260] width 147 height 20
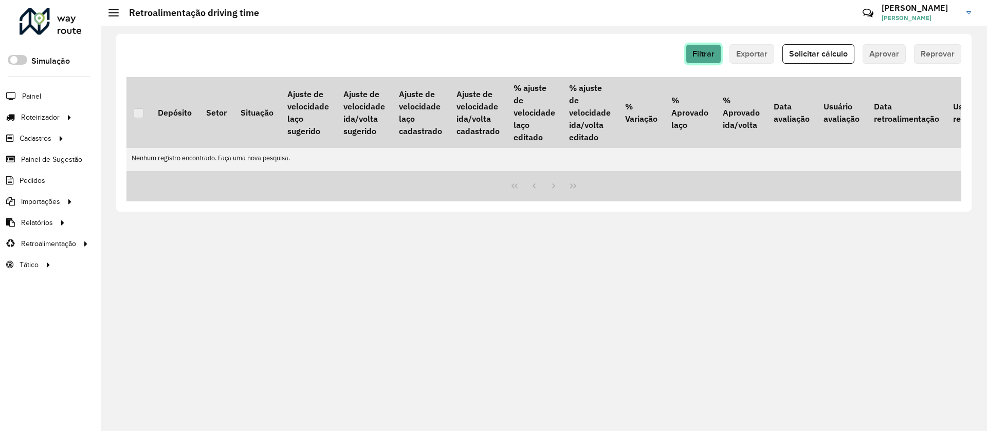
click at [711, 51] on span "Filtrar" at bounding box center [704, 53] width 22 height 9
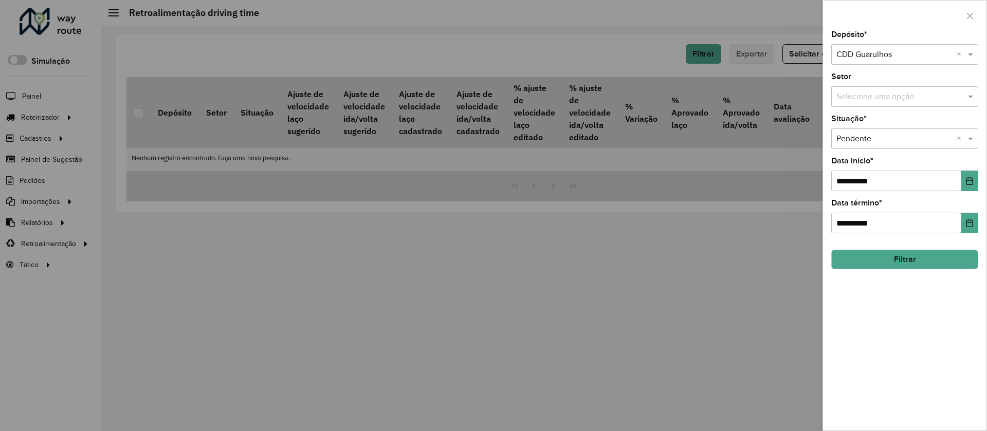
click at [866, 140] on input "text" at bounding box center [895, 139] width 116 height 12
click at [866, 184] on span "Aprovada" at bounding box center [853, 186] width 34 height 9
click at [894, 258] on button "Filtrar" at bounding box center [905, 260] width 147 height 20
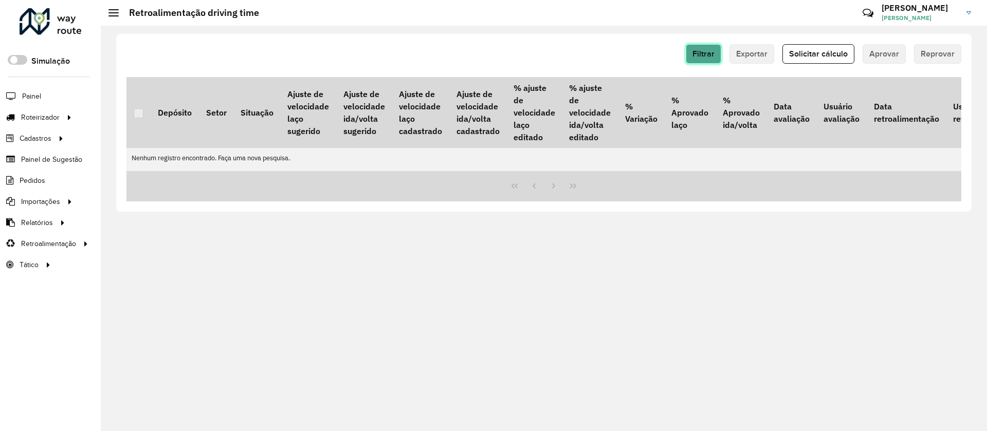
click at [711, 56] on span "Filtrar" at bounding box center [704, 53] width 22 height 9
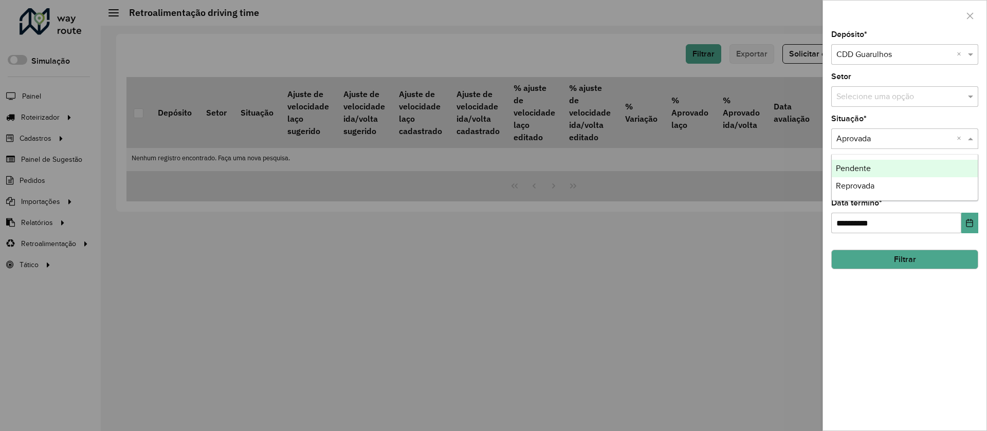
click at [856, 137] on input "text" at bounding box center [895, 139] width 116 height 12
click at [856, 168] on span "Pendente" at bounding box center [853, 168] width 35 height 9
click at [854, 139] on input "text" at bounding box center [895, 139] width 116 height 12
click at [857, 168] on span "Reprovada" at bounding box center [855, 168] width 39 height 9
click at [902, 259] on button "Filtrar" at bounding box center [905, 260] width 147 height 20
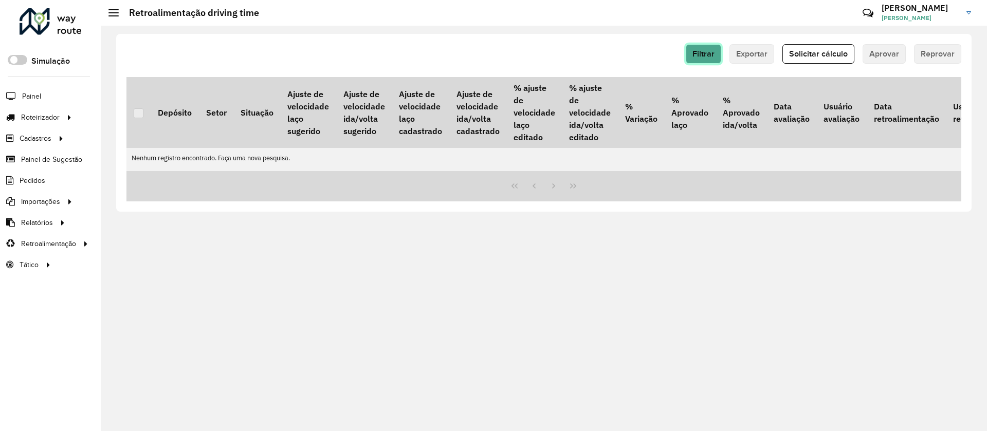
click at [705, 55] on span "Filtrar" at bounding box center [704, 53] width 22 height 9
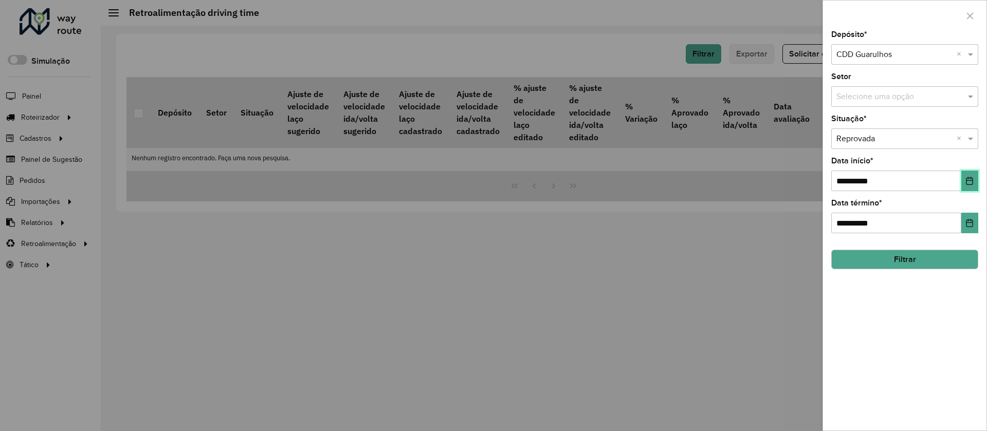
click at [967, 174] on button "Choose Date" at bounding box center [970, 181] width 17 height 21
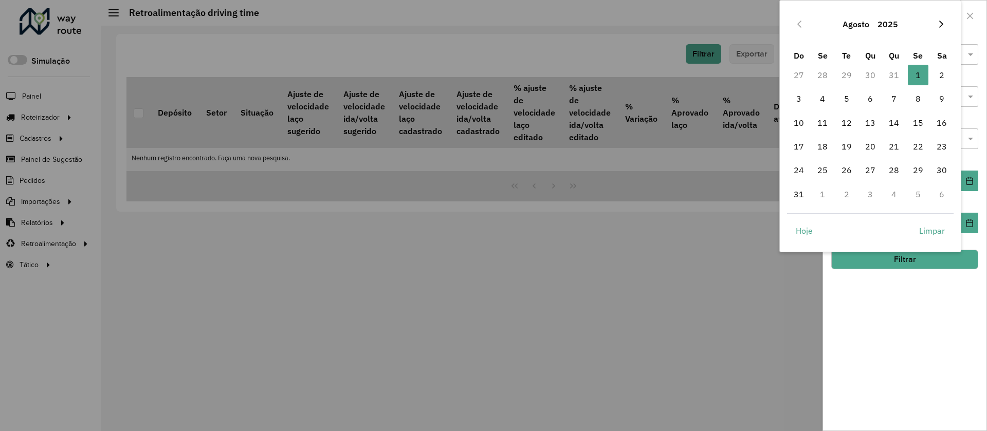
click at [945, 25] on icon "Next Month" at bounding box center [942, 24] width 8 height 8
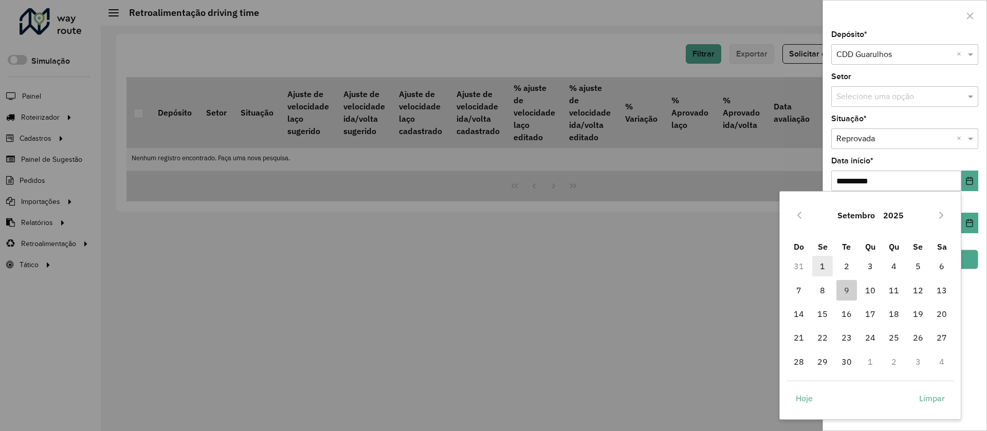
click at [822, 268] on span "1" at bounding box center [823, 266] width 21 height 21
type input "**********"
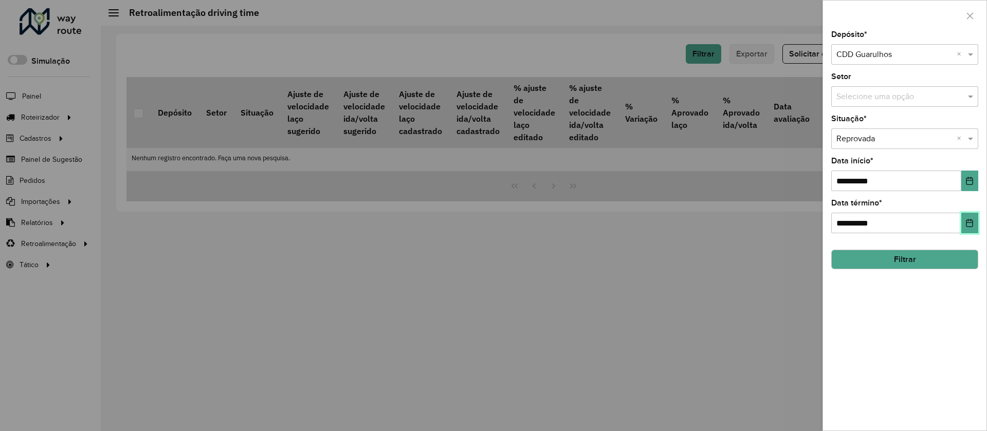
click at [974, 220] on icon "Choose Date" at bounding box center [970, 223] width 8 height 8
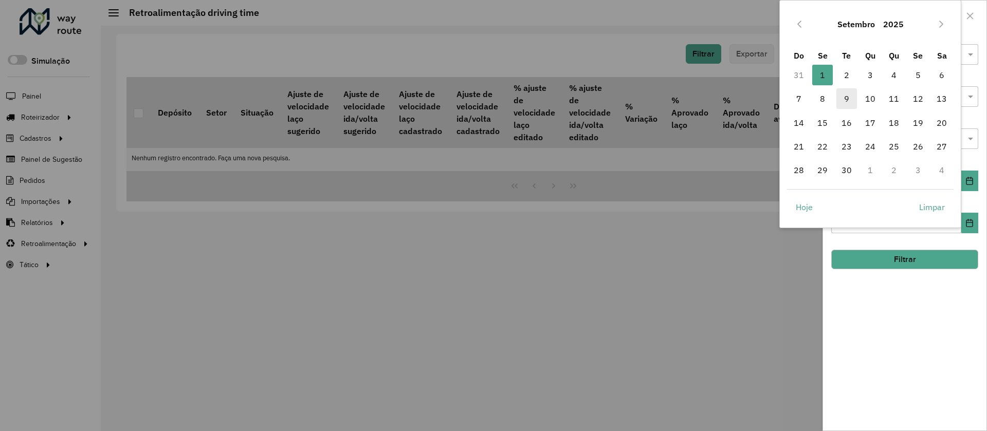
click at [850, 98] on span "9" at bounding box center [847, 98] width 21 height 21
type input "**********"
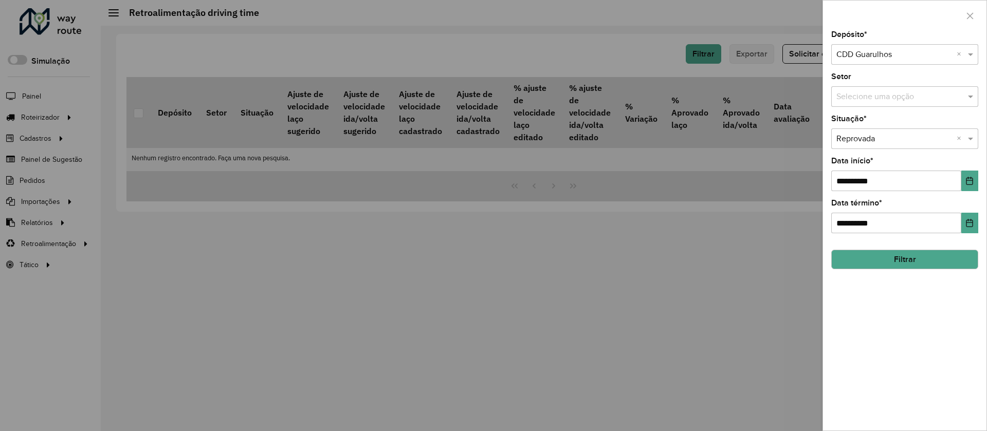
click at [904, 259] on button "Filtrar" at bounding box center [905, 260] width 147 height 20
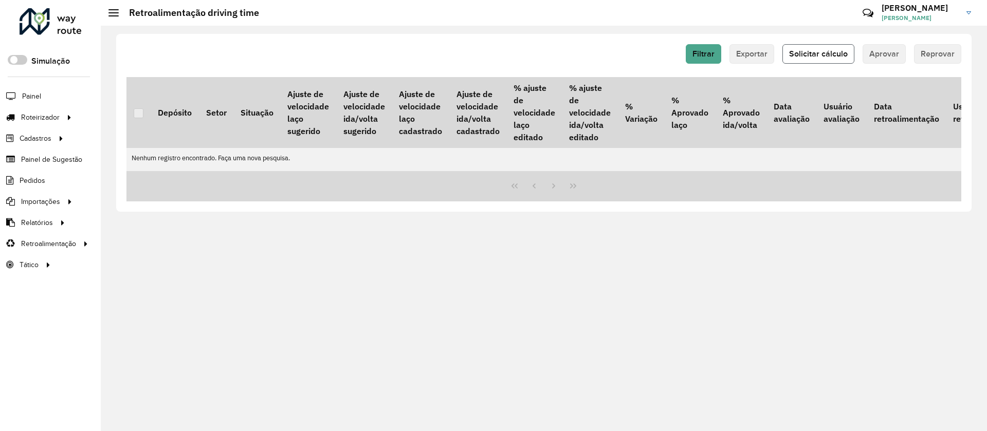
click at [815, 49] on span "Solicitar cálculo" at bounding box center [818, 53] width 59 height 9
